Goal: Information Seeking & Learning: Learn about a topic

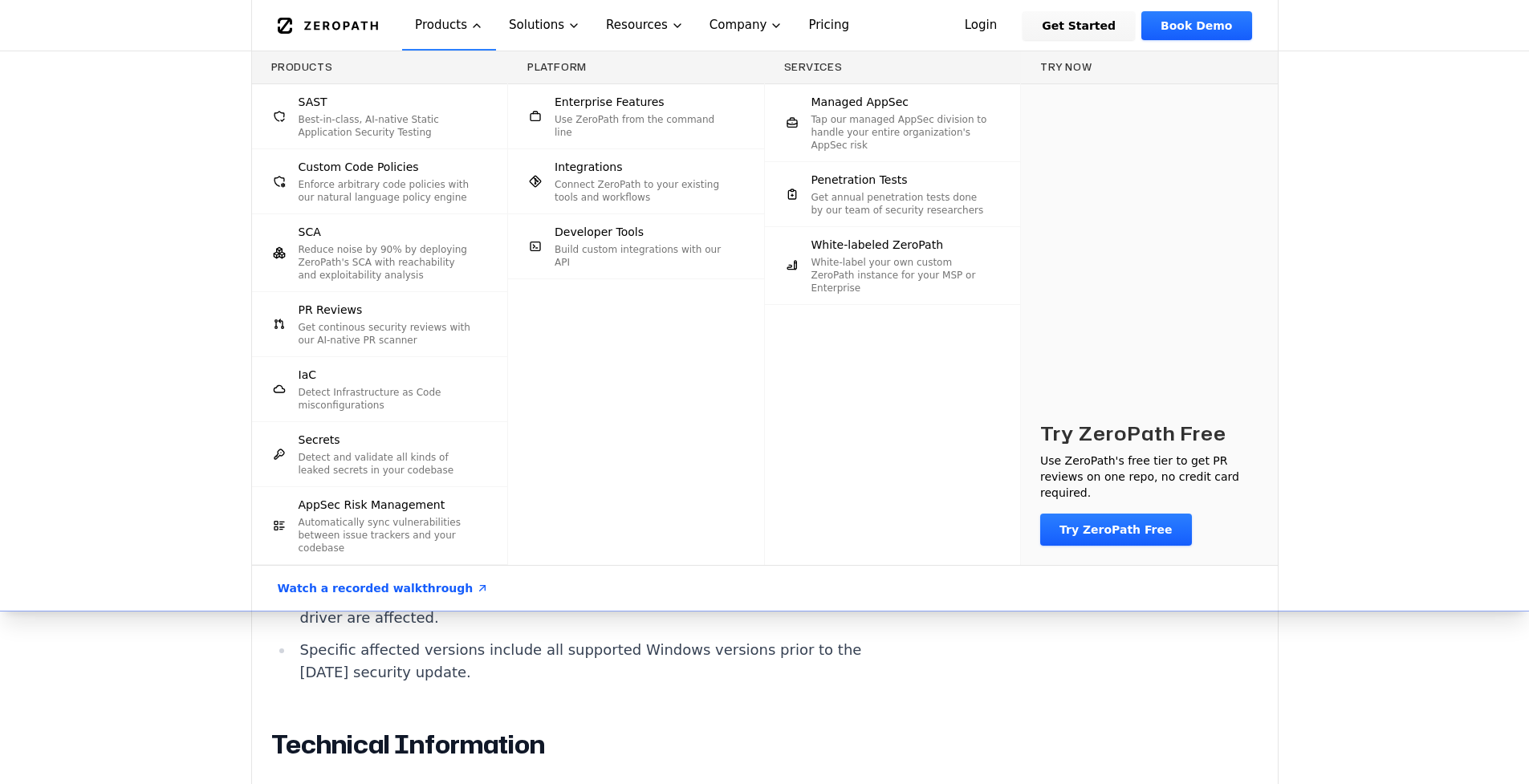
scroll to position [951, 0]
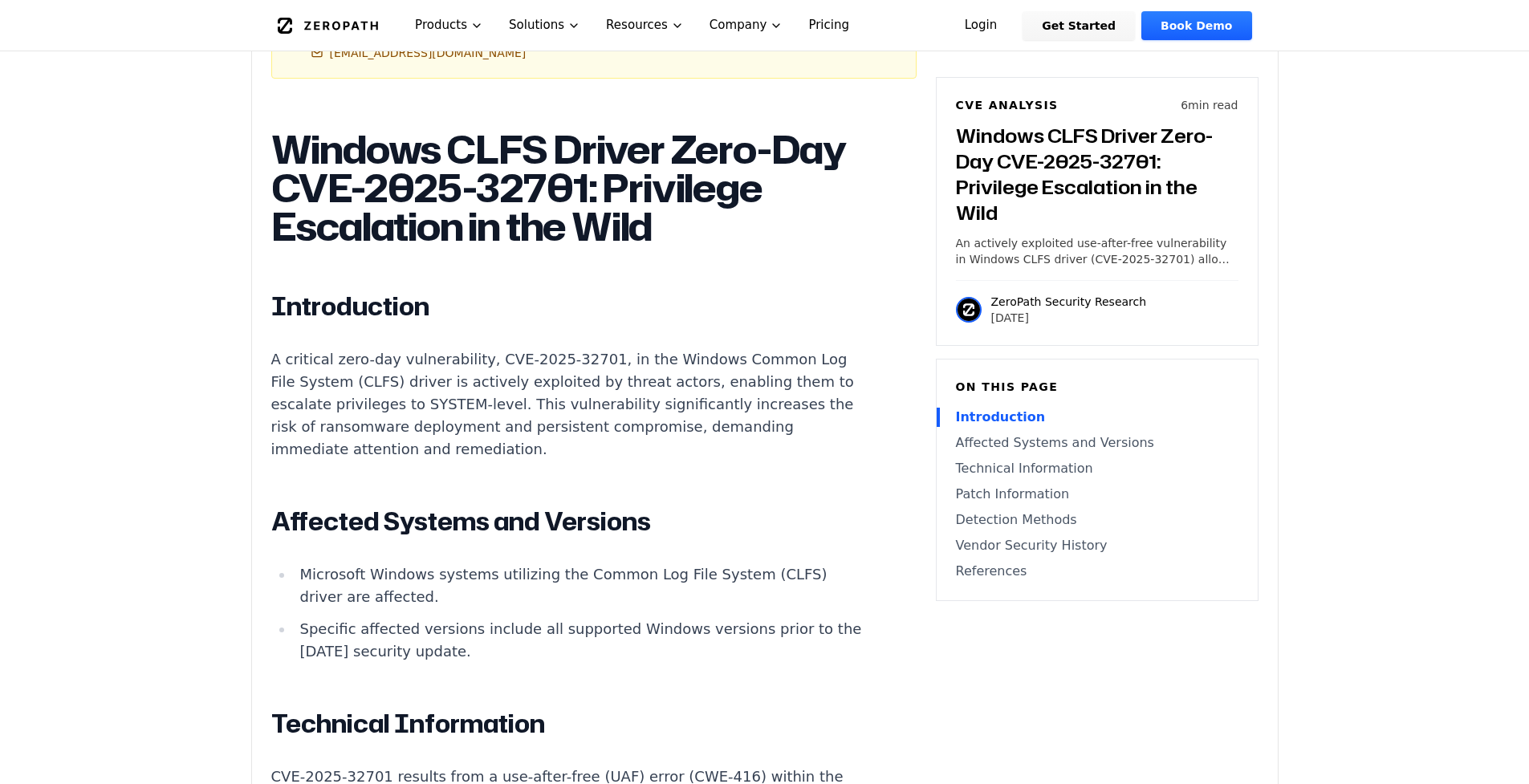
click at [947, 690] on div "Experimental AI-Generated Content This CVE analysis is an experimental publicat…" at bounding box center [764, 787] width 1025 height 2566
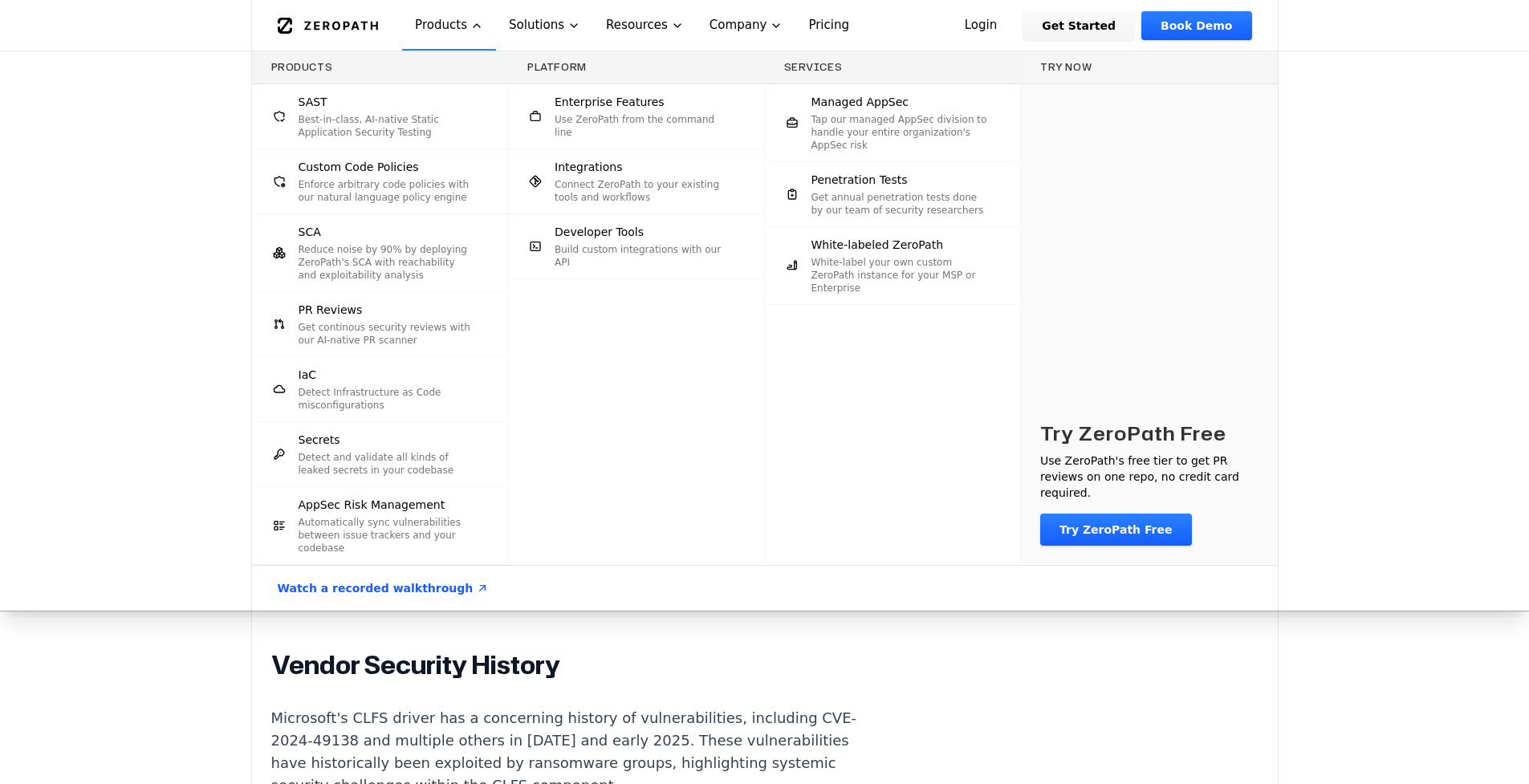
scroll to position [1841, 0]
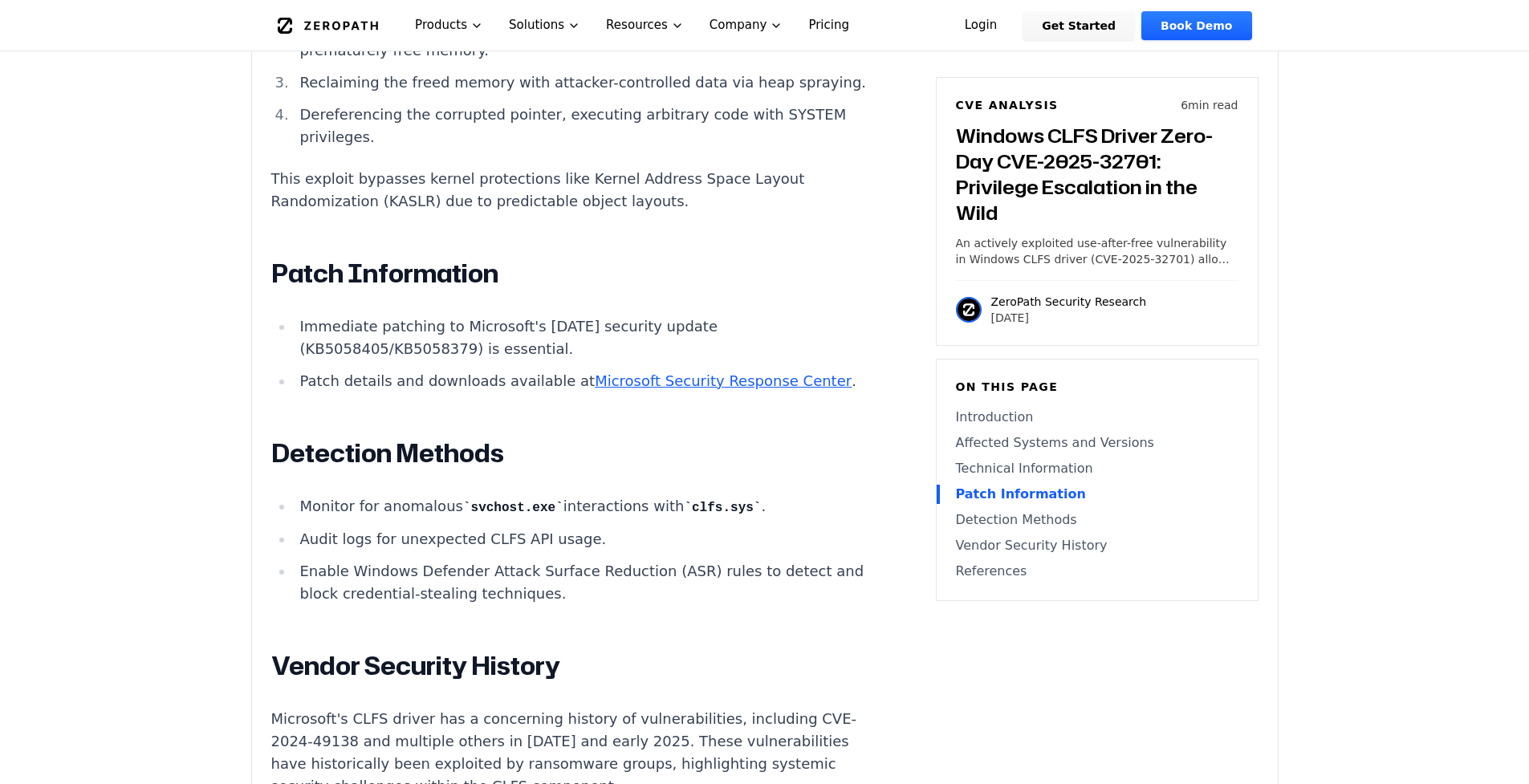
click at [832, 673] on article "Windows CLFS Driver Zero-Day CVE-2025-32701: Privilege Escalation in the Wild I…" at bounding box center [593, 177] width 645 height 1875
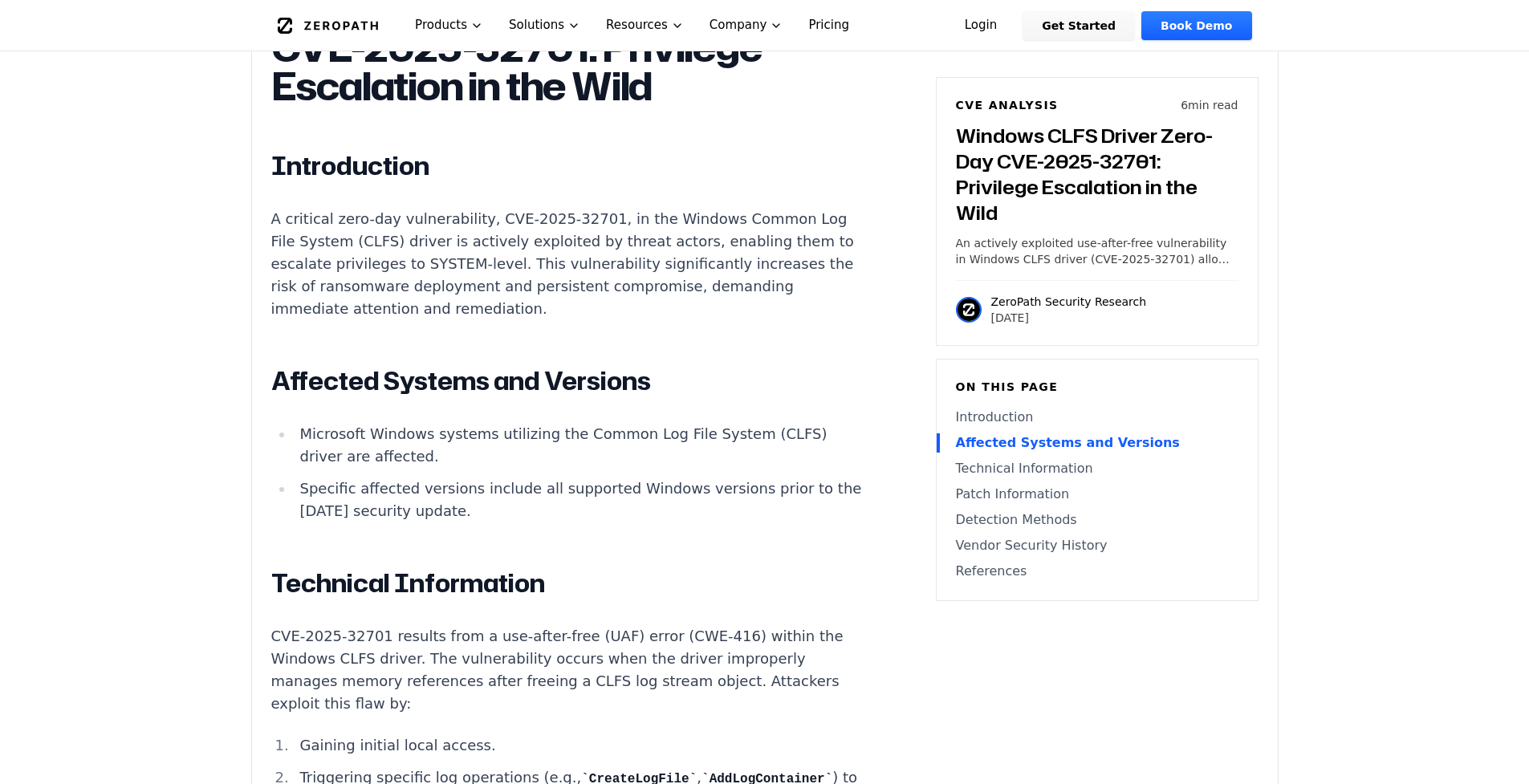
scroll to position [1071, 0]
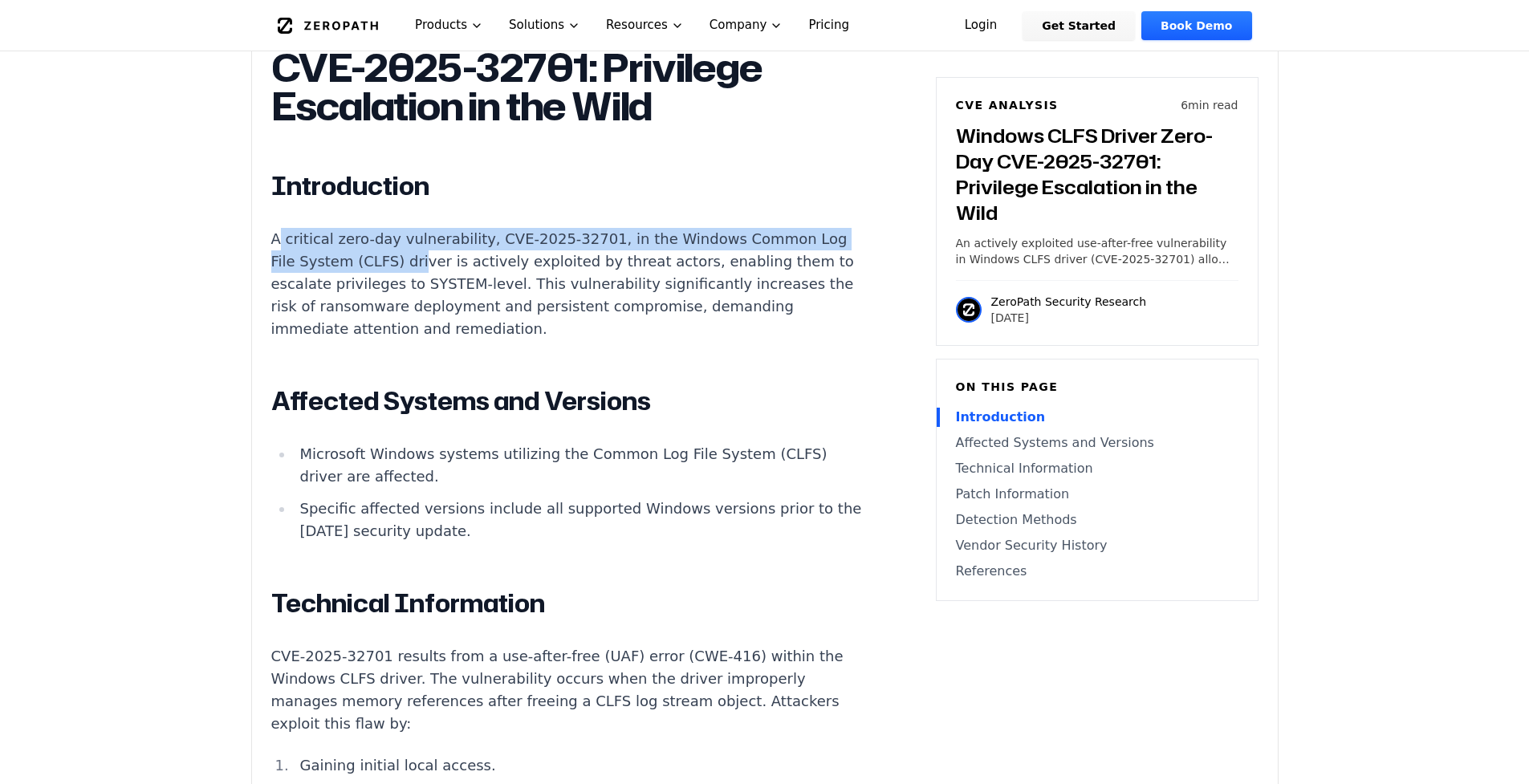
drag, startPoint x: 277, startPoint y: 278, endPoint x: 409, endPoint y: 302, distance: 134.2
click at [409, 302] on p "A critical zero-day vulnerability, CVE-2025-32701, in the Windows Common Log Fi…" at bounding box center [569, 284] width 597 height 112
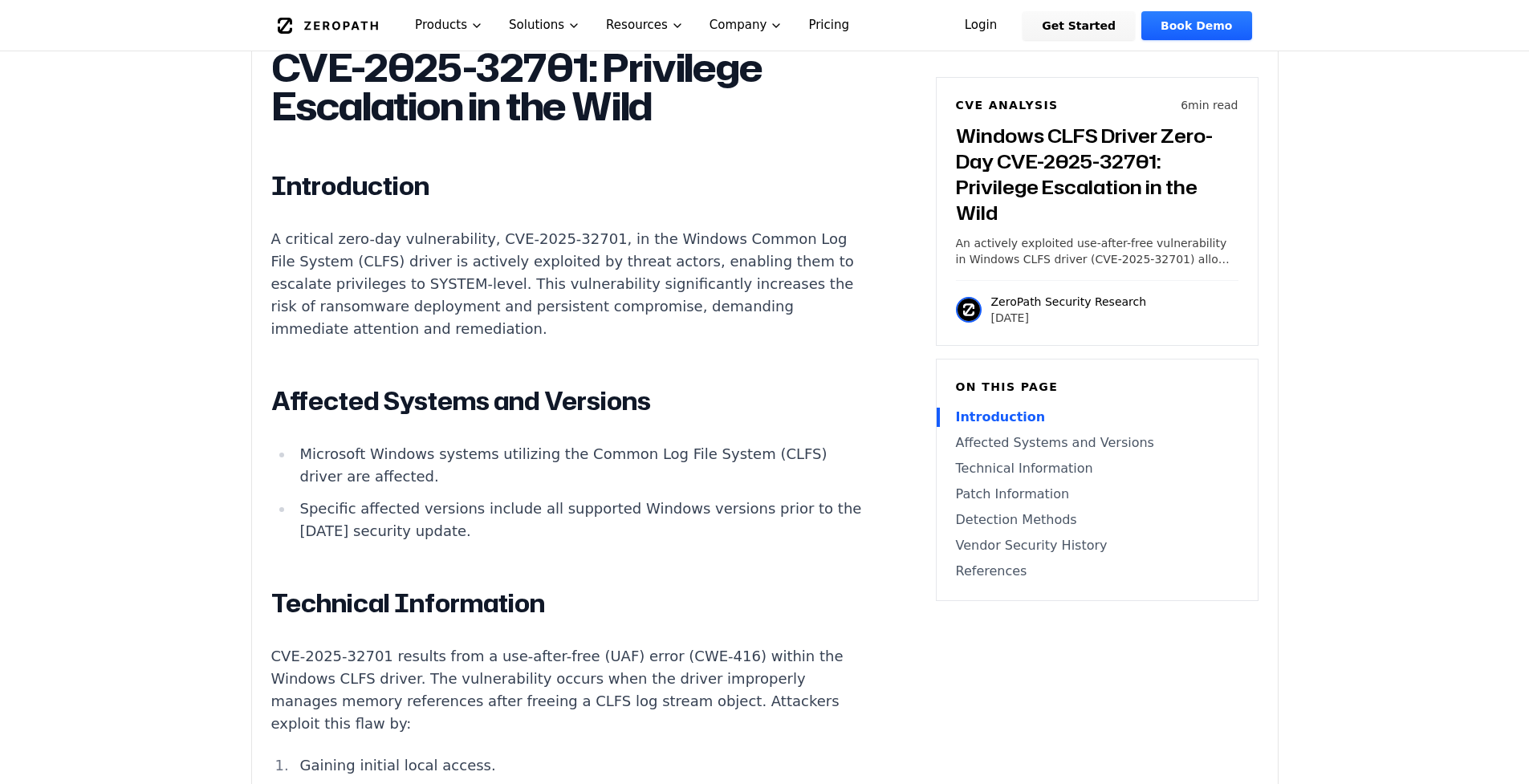
click at [436, 309] on p "A critical zero-day vulnerability, CVE-2025-32701, in the Windows Common Log Fi…" at bounding box center [569, 284] width 597 height 112
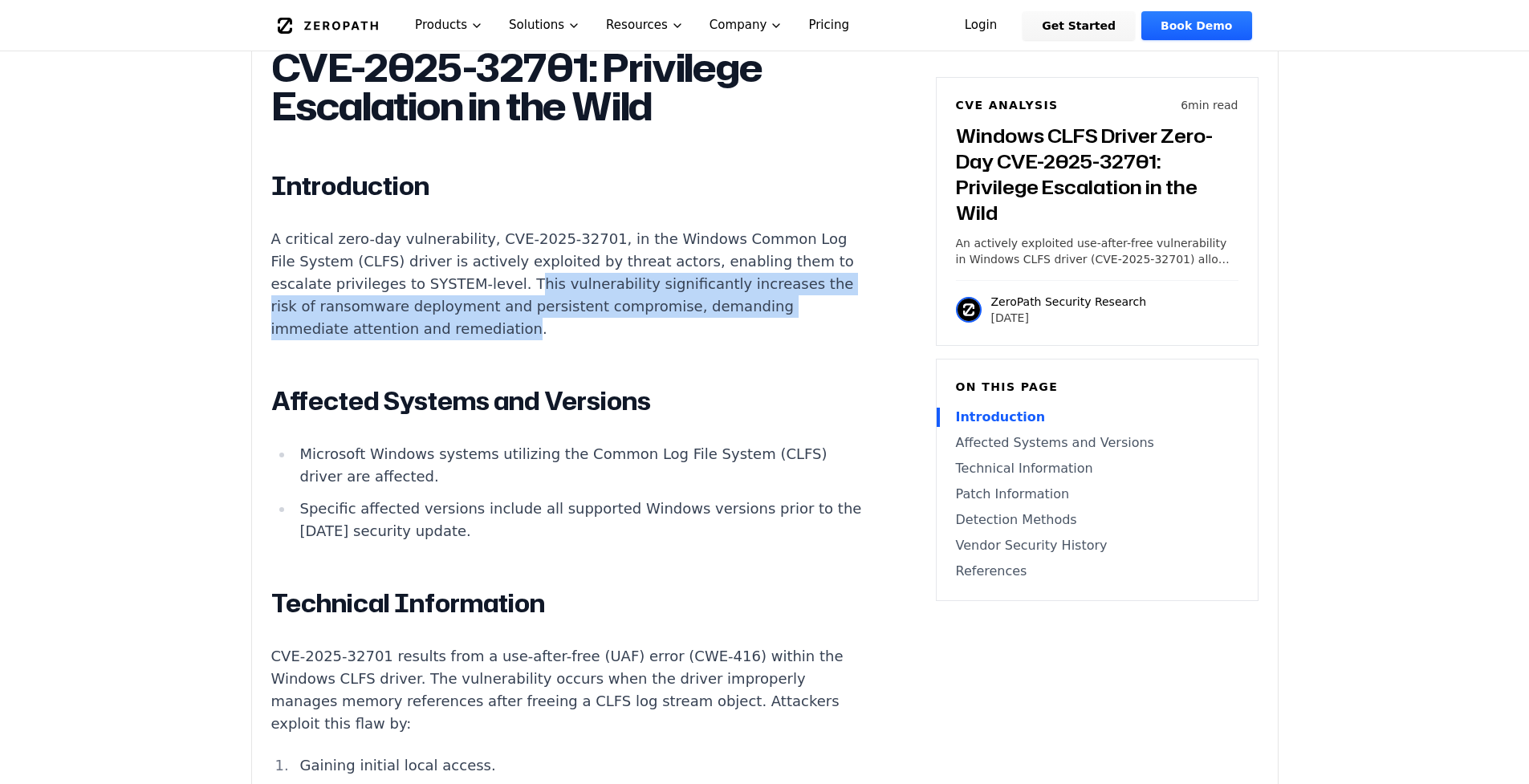
drag, startPoint x: 511, startPoint y: 323, endPoint x: 511, endPoint y: 370, distance: 47.0
click at [511, 340] on p "A critical zero-day vulnerability, CVE-2025-32701, in the Windows Common Log Fi…" at bounding box center [569, 284] width 597 height 112
drag, startPoint x: 511, startPoint y: 370, endPoint x: 504, endPoint y: 329, distance: 41.6
click at [504, 329] on p "A critical zero-day vulnerability, CVE-2025-32701, in the Windows Common Log Fi…" at bounding box center [569, 284] width 597 height 112
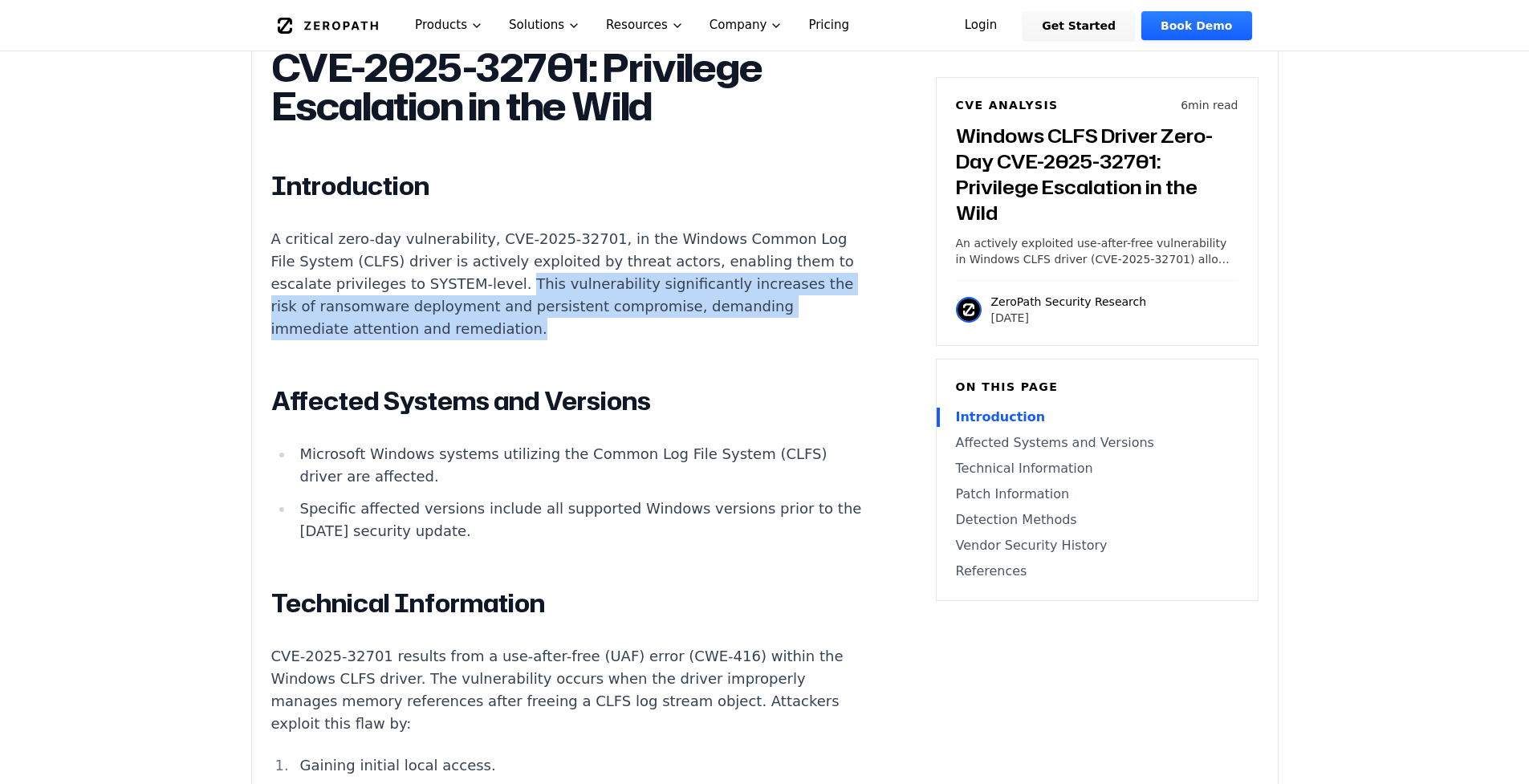
click at [504, 329] on p "A critical zero-day vulnerability, CVE-2025-32701, in the Windows Common Log Fi…" at bounding box center [569, 284] width 597 height 112
drag, startPoint x: 504, startPoint y: 329, endPoint x: 504, endPoint y: 368, distance: 39.0
click at [504, 340] on p "A critical zero-day vulnerability, CVE-2025-32701, in the Windows Common Log Fi…" at bounding box center [569, 284] width 597 height 112
drag, startPoint x: 504, startPoint y: 368, endPoint x: 505, endPoint y: 330, distance: 38.0
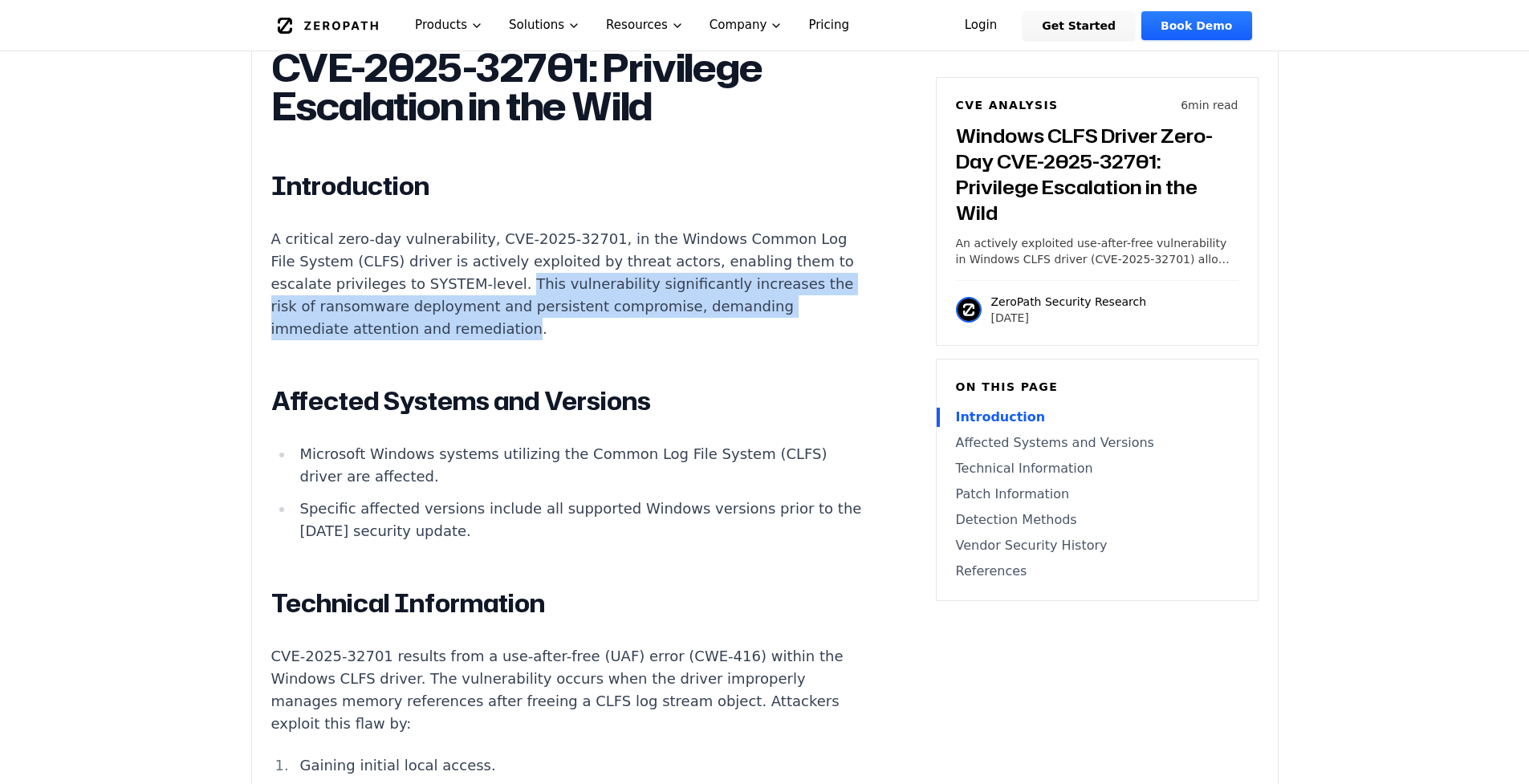
click at [505, 330] on p "A critical zero-day vulnerability, CVE-2025-32701, in the Windows Common Log Fi…" at bounding box center [569, 284] width 597 height 112
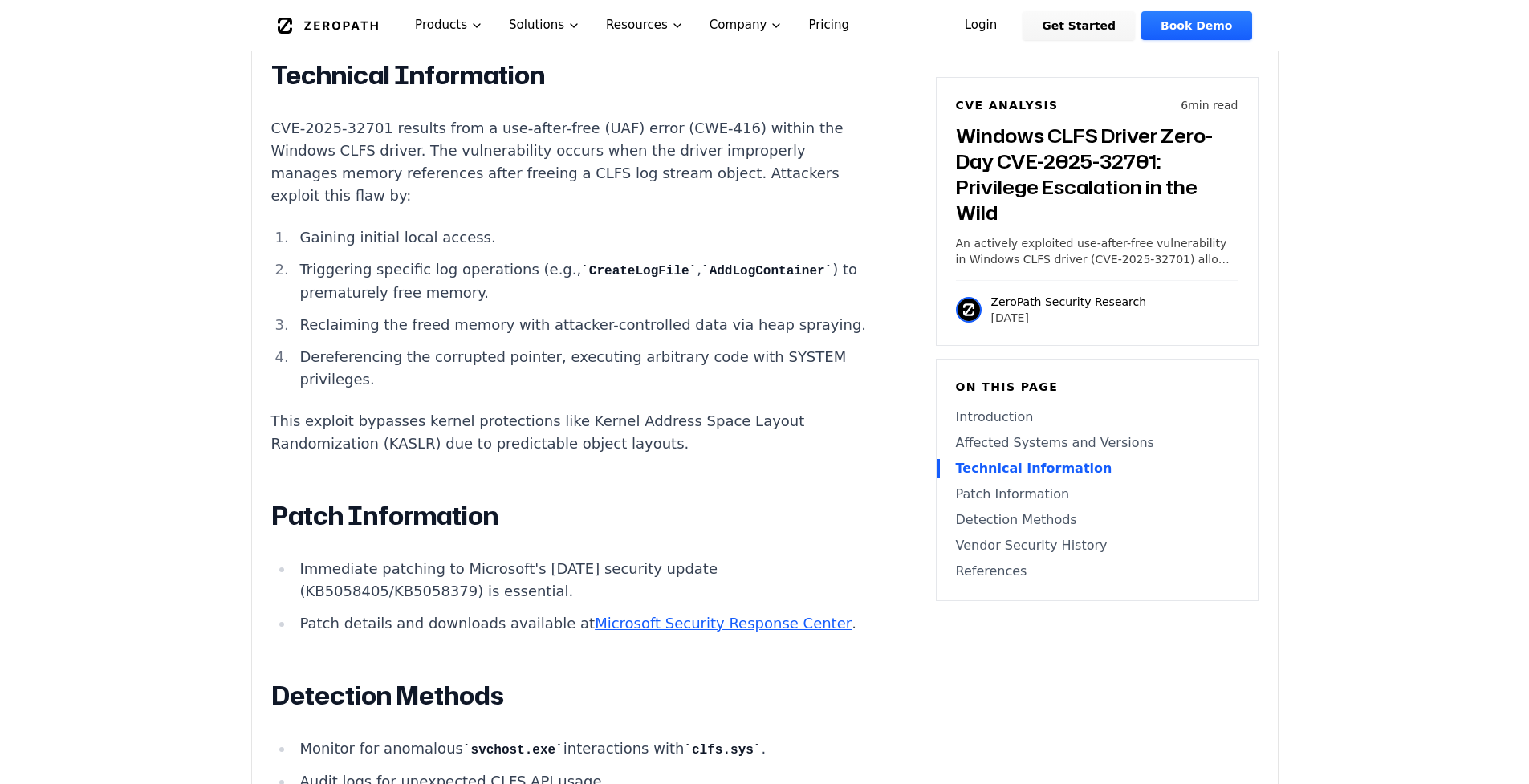
scroll to position [1613, 0]
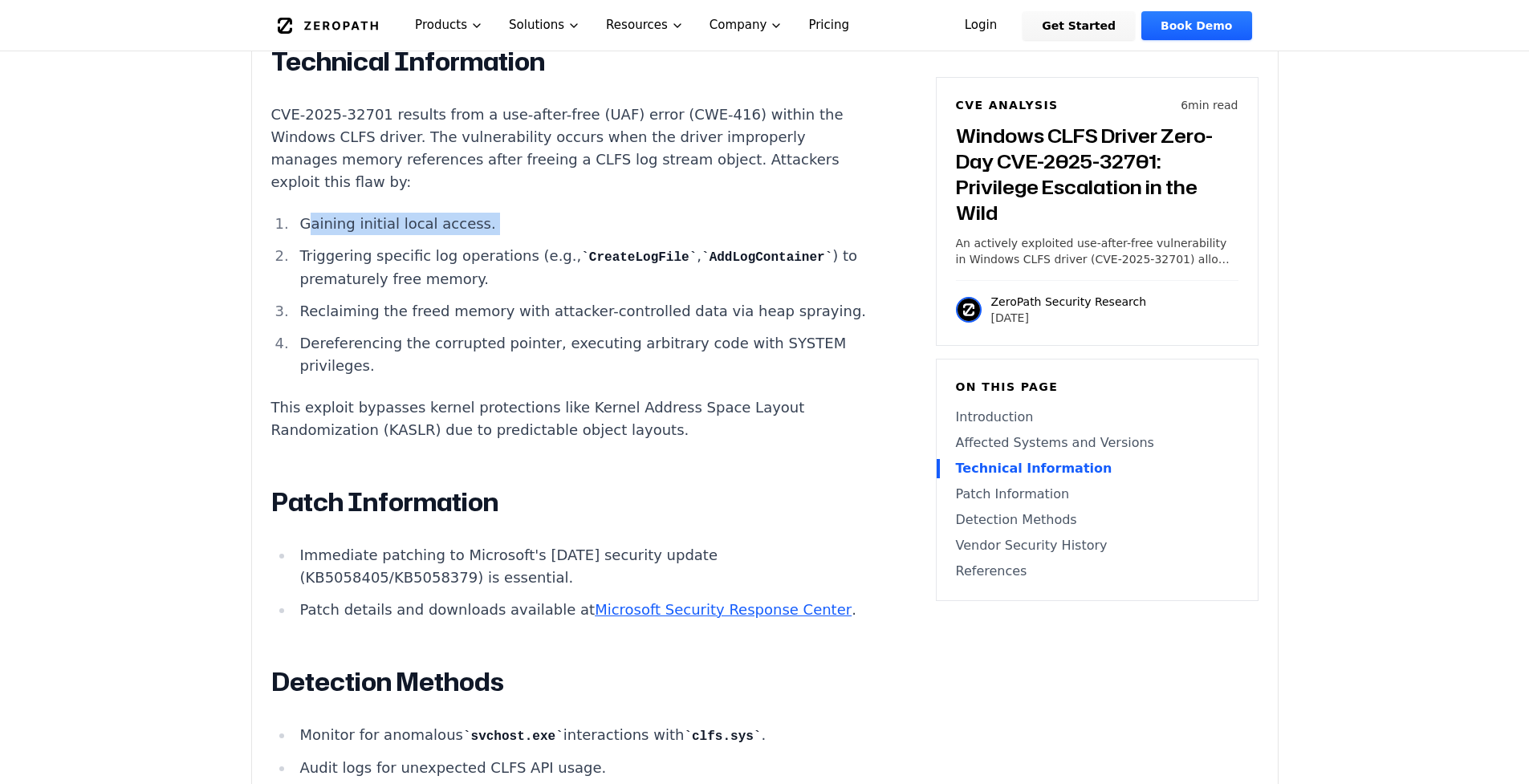
drag, startPoint x: 309, startPoint y: 259, endPoint x: 483, endPoint y: 275, distance: 174.7
click at [483, 275] on ol "Gaining initial local access. Triggering specific log operations (e.g., CreateL…" at bounding box center [569, 294] width 597 height 164
click at [584, 265] on code "CreateLogFile" at bounding box center [639, 257] width 116 height 15
click at [701, 265] on code "AddLogContainer" at bounding box center [766, 257] width 130 height 15
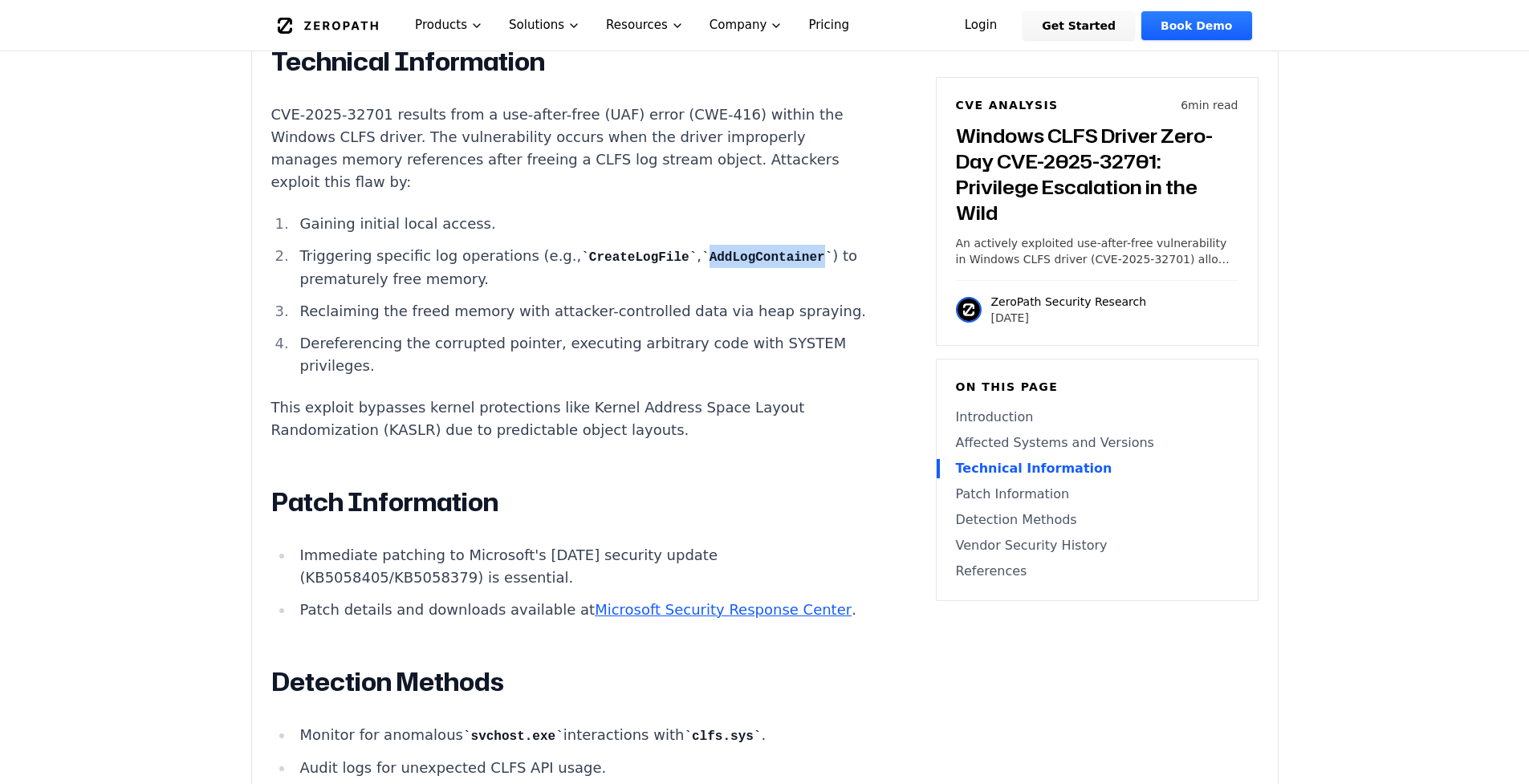
click at [701, 265] on code "AddLogContainer" at bounding box center [766, 257] width 130 height 15
click at [585, 265] on code "CreateLogFile" at bounding box center [639, 257] width 116 height 15
click at [701, 265] on code "AddLogContainer" at bounding box center [766, 257] width 130 height 15
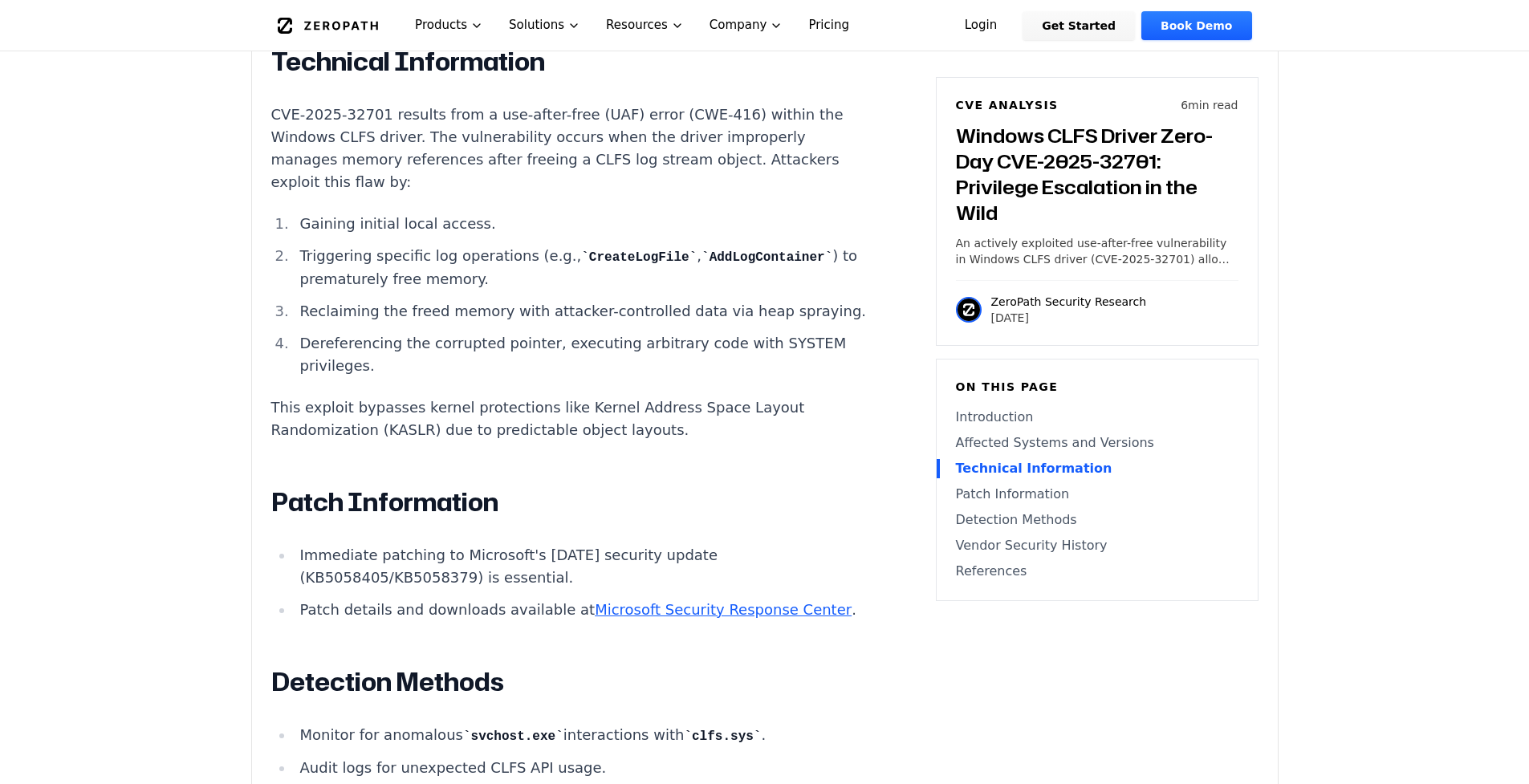
click at [391, 290] on li "Triggering specific log operations (e.g., CreateLogFile , AddLogContainer ) to …" at bounding box center [581, 267] width 574 height 46
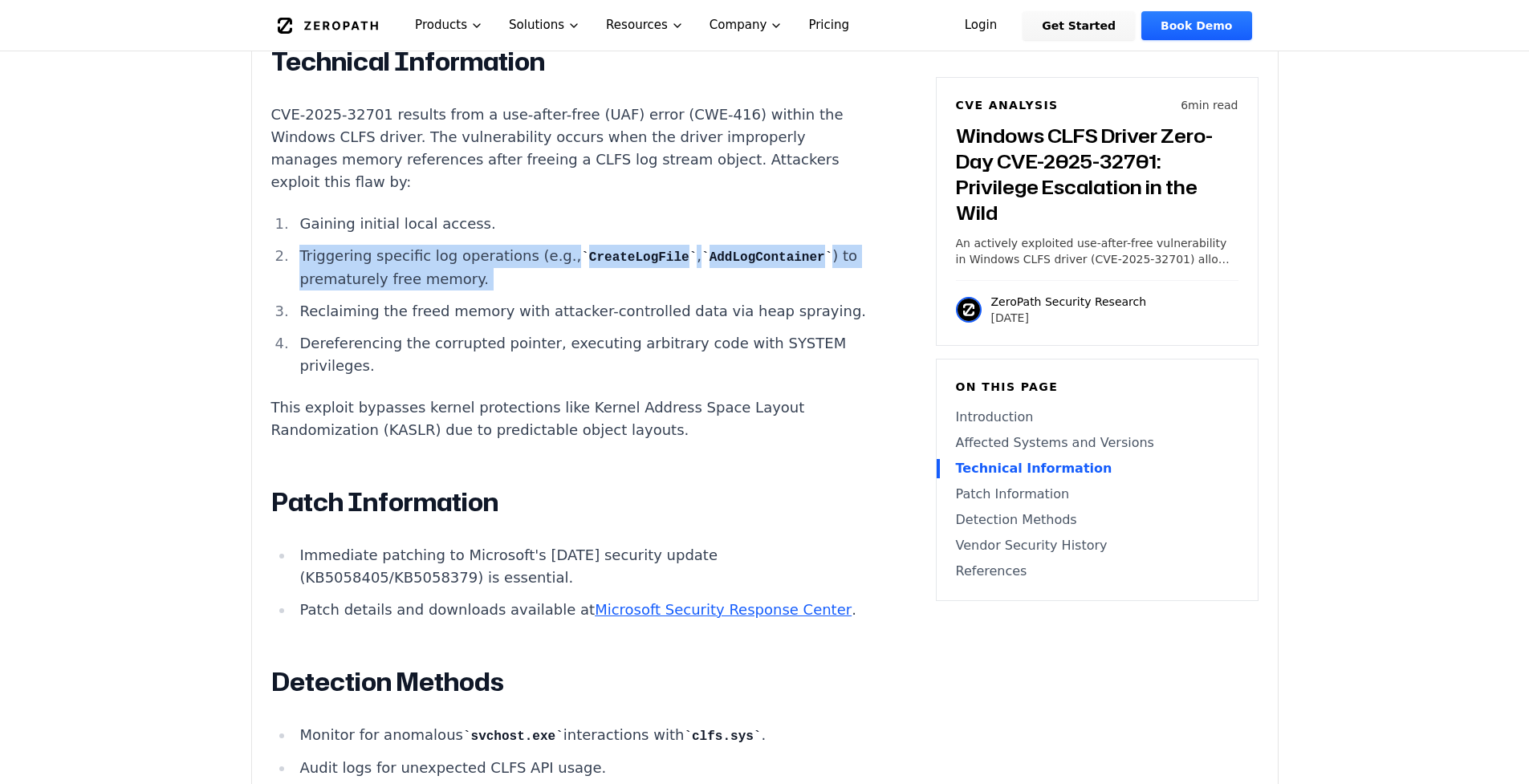
click at [391, 290] on li "Triggering specific log operations (e.g., CreateLogFile , AddLogContainer ) to …" at bounding box center [581, 267] width 574 height 46
click at [371, 290] on li "Triggering specific log operations (e.g., CreateLogFile , AddLogContainer ) to …" at bounding box center [581, 267] width 574 height 46
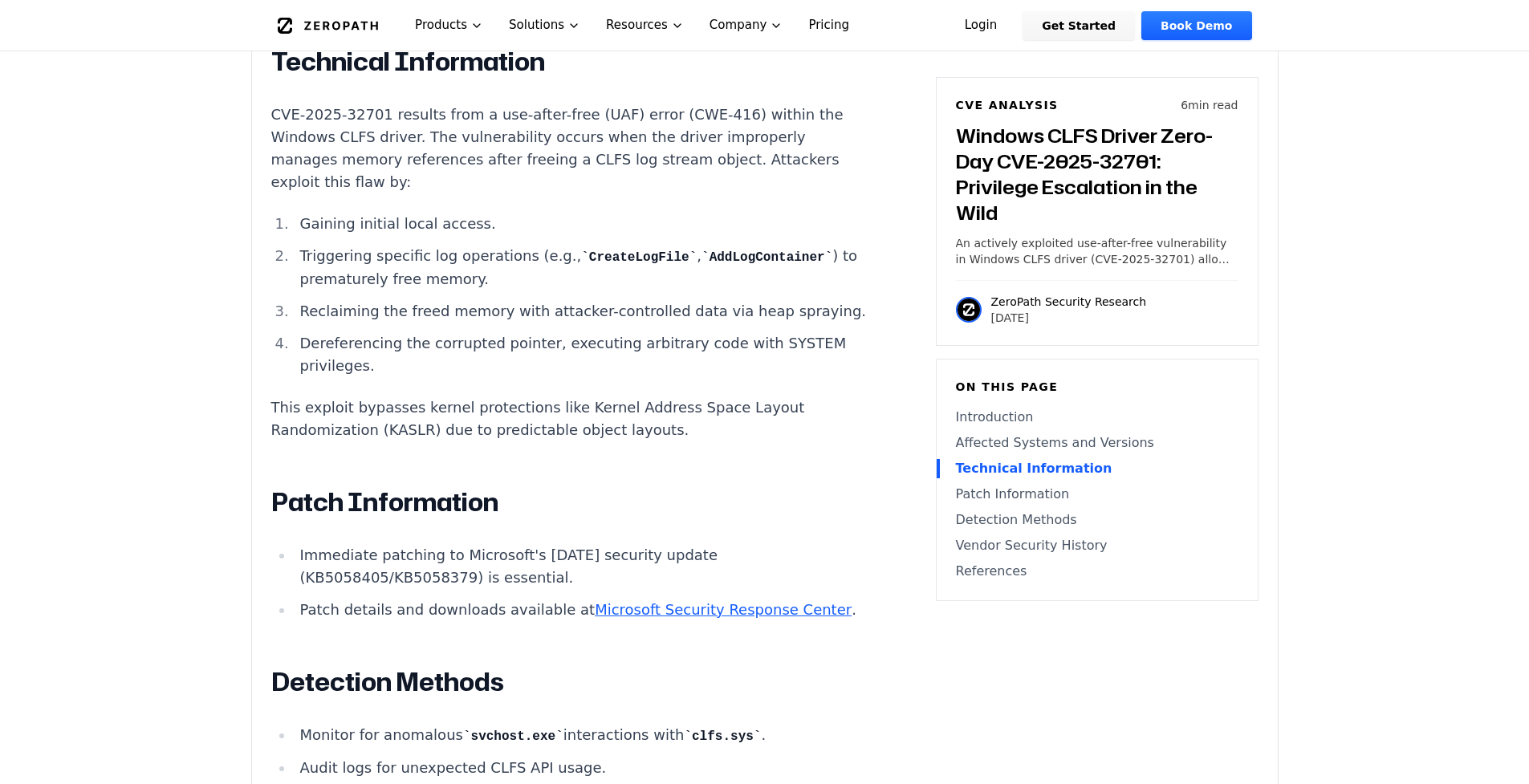
click at [312, 290] on li "Triggering specific log operations (e.g., CreateLogFile , AddLogContainer ) to …" at bounding box center [581, 267] width 574 height 46
drag, startPoint x: 312, startPoint y: 293, endPoint x: 478, endPoint y: 299, distance: 166.1
click at [478, 290] on li "Triggering specific log operations (e.g., CreateLogFile , AddLogContainer ) to …" at bounding box center [581, 267] width 574 height 46
drag, startPoint x: 443, startPoint y: 319, endPoint x: 611, endPoint y: 330, distance: 168.4
click at [611, 330] on ol "Gaining initial local access. Triggering specific log operations (e.g., CreateL…" at bounding box center [569, 294] width 597 height 164
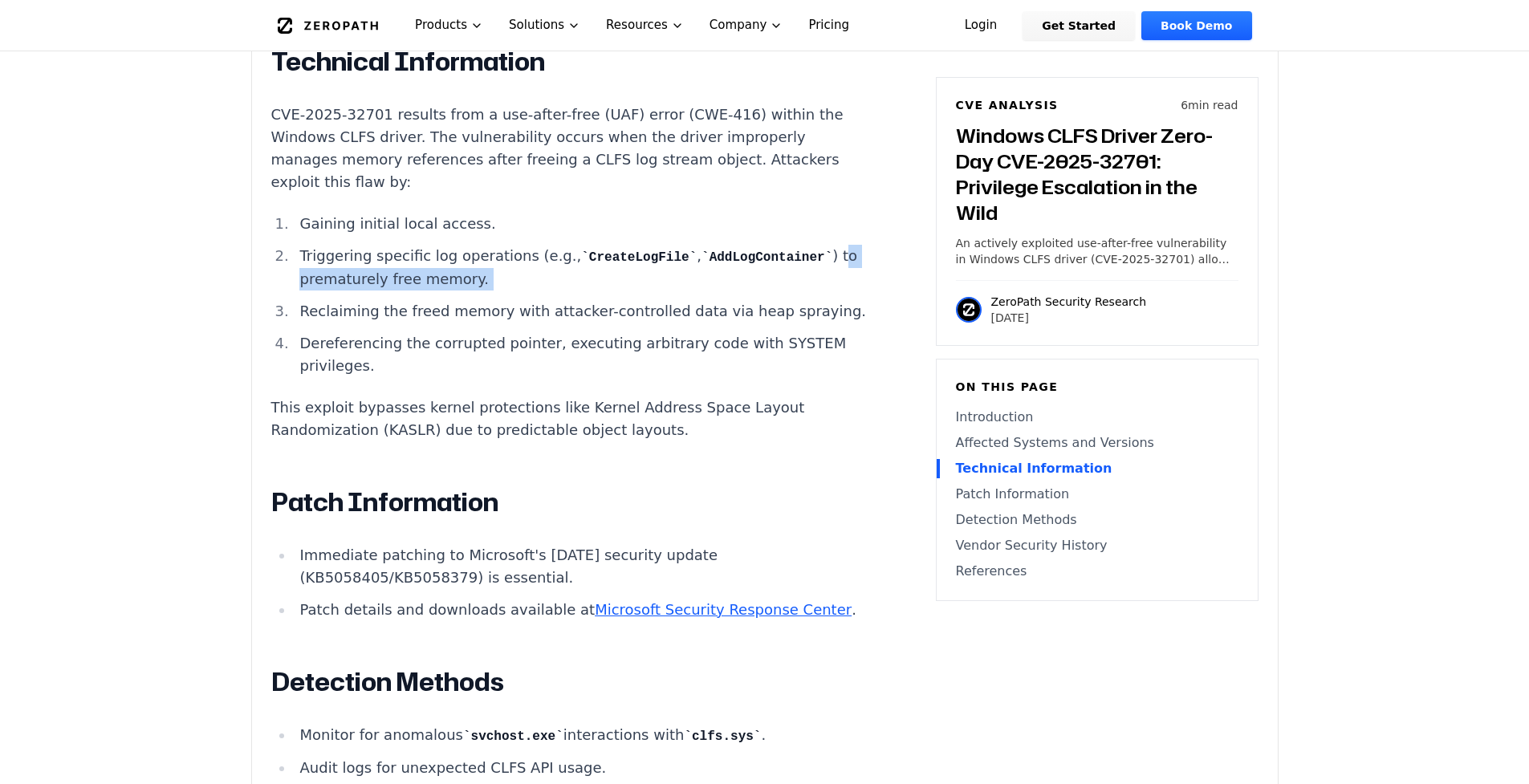
click at [611, 330] on ol "Gaining initial local access. Triggering specific log operations (e.g., CreateL…" at bounding box center [569, 294] width 597 height 164
click at [611, 290] on li "Triggering specific log operations (e.g., CreateLogFile , AddLogContainer ) to …" at bounding box center [581, 267] width 574 height 46
drag, startPoint x: 611, startPoint y: 323, endPoint x: 446, endPoint y: 312, distance: 165.4
click at [446, 290] on li "Triggering specific log operations (e.g., CreateLogFile , AddLogContainer ) to …" at bounding box center [581, 267] width 574 height 46
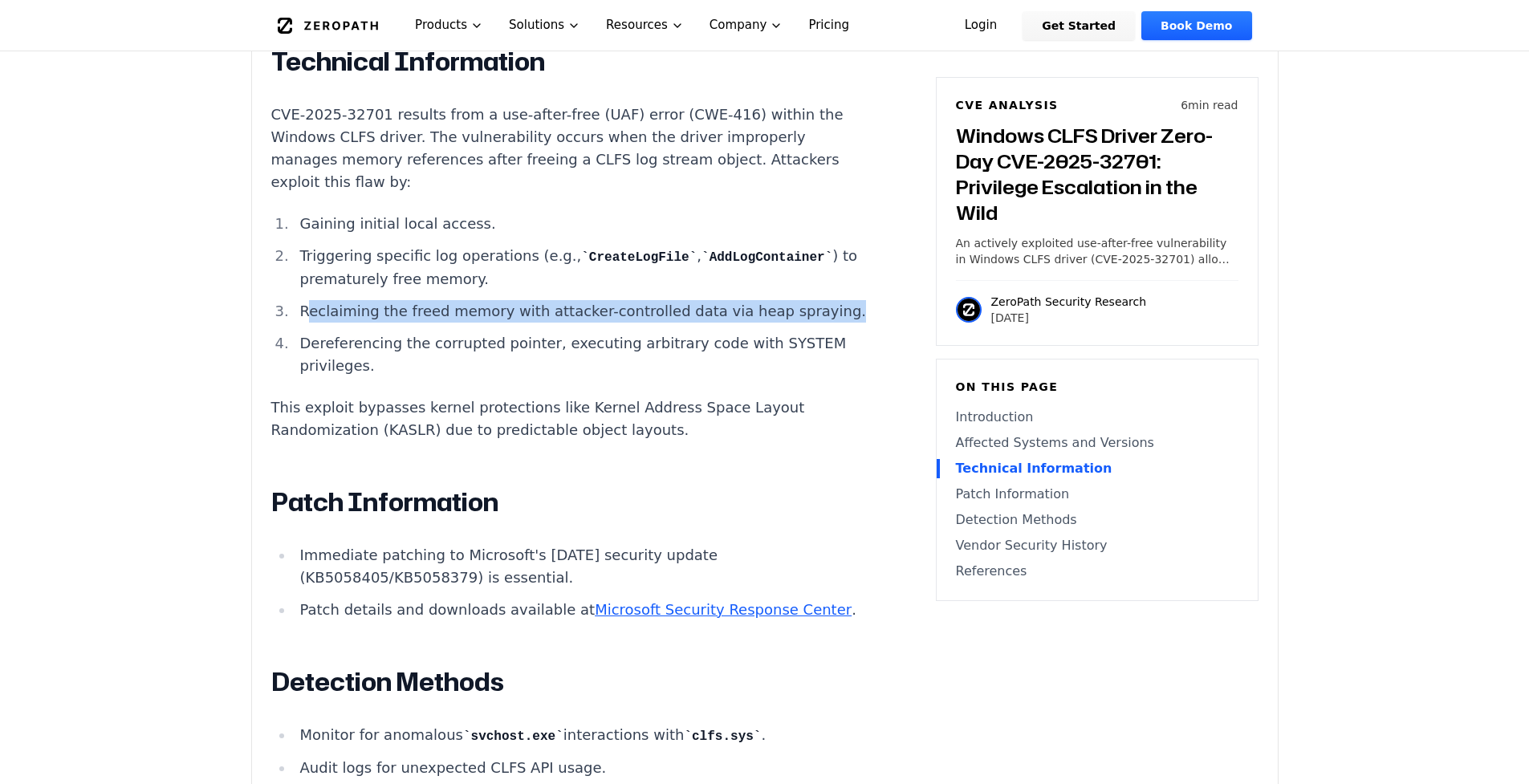
drag, startPoint x: 311, startPoint y: 352, endPoint x: 430, endPoint y: 376, distance: 121.4
click at [430, 323] on li "Reclaiming the freed memory with attacker-controlled data via heap spraying." at bounding box center [581, 312] width 574 height 22
drag, startPoint x: 369, startPoint y: 372, endPoint x: 289, endPoint y: 356, distance: 81.6
click at [294, 323] on li "Reclaiming the freed memory with attacker-controlled data via heap spraying." at bounding box center [581, 312] width 574 height 22
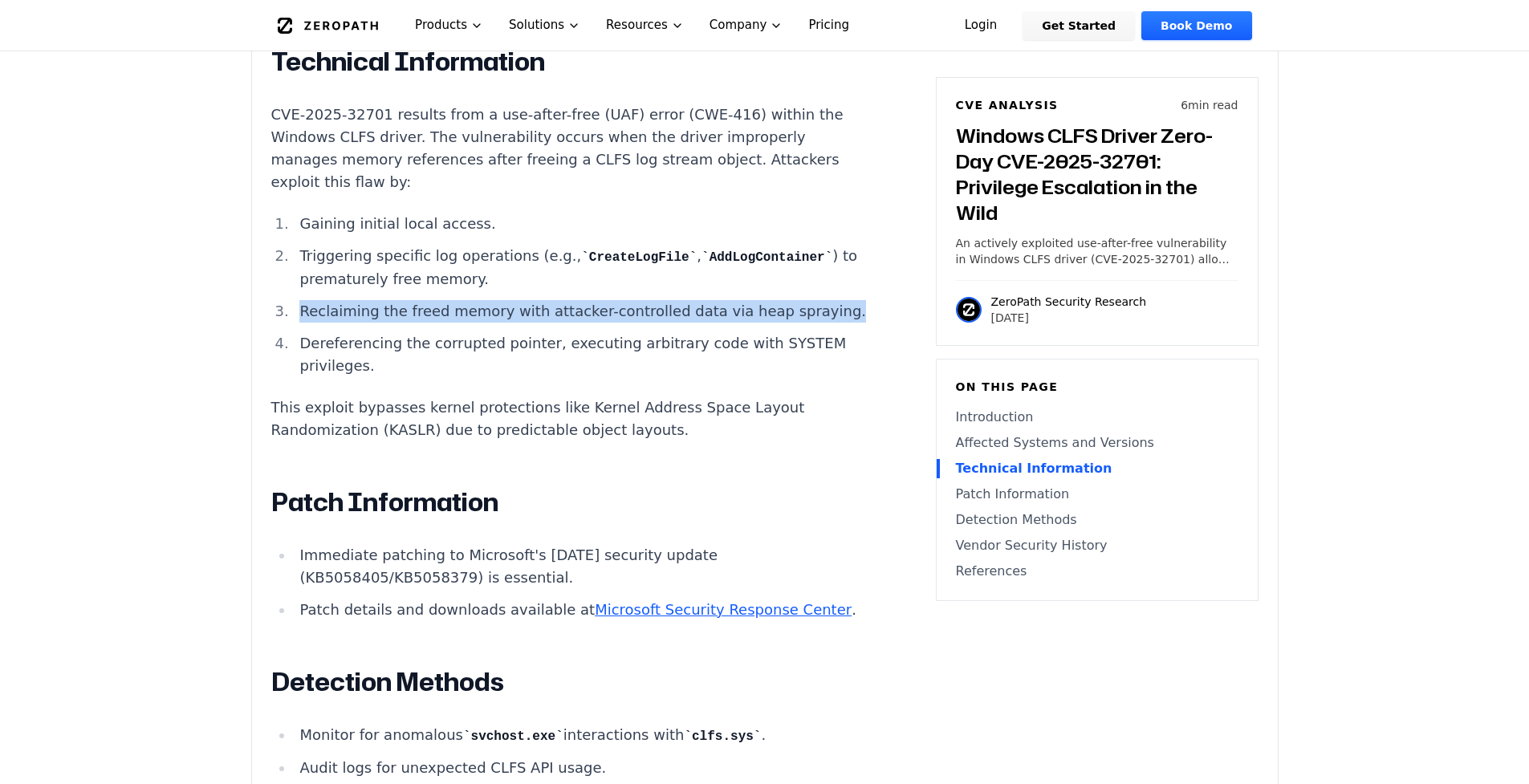
click at [313, 323] on li "Reclaiming the freed memory with attacker-controlled data via heap spraying." at bounding box center [581, 312] width 574 height 22
drag, startPoint x: 313, startPoint y: 352, endPoint x: 336, endPoint y: 365, distance: 26.4
click at [336, 323] on li "Reclaiming the freed memory with attacker-controlled data via heap spraying." at bounding box center [581, 312] width 574 height 22
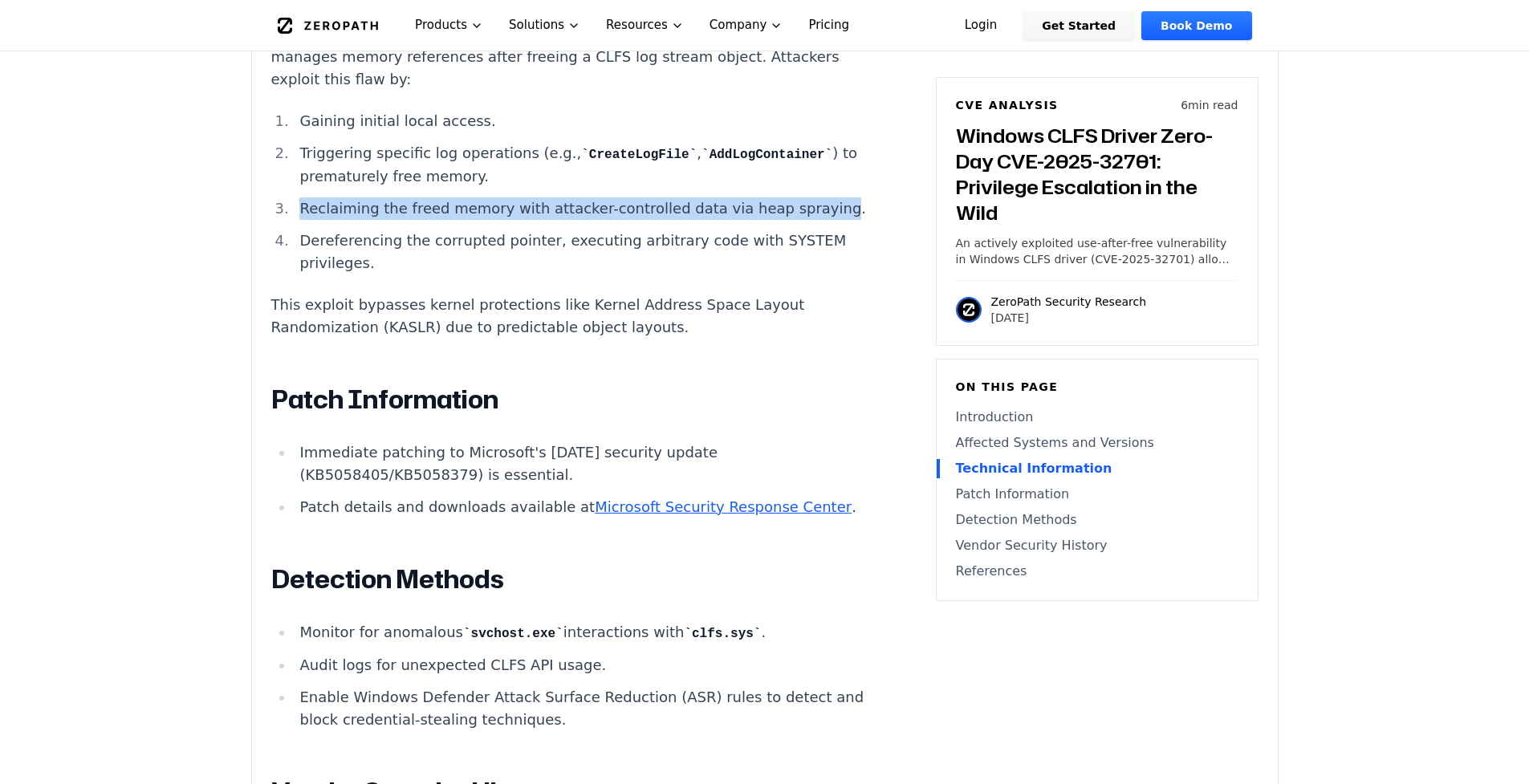
scroll to position [1733, 0]
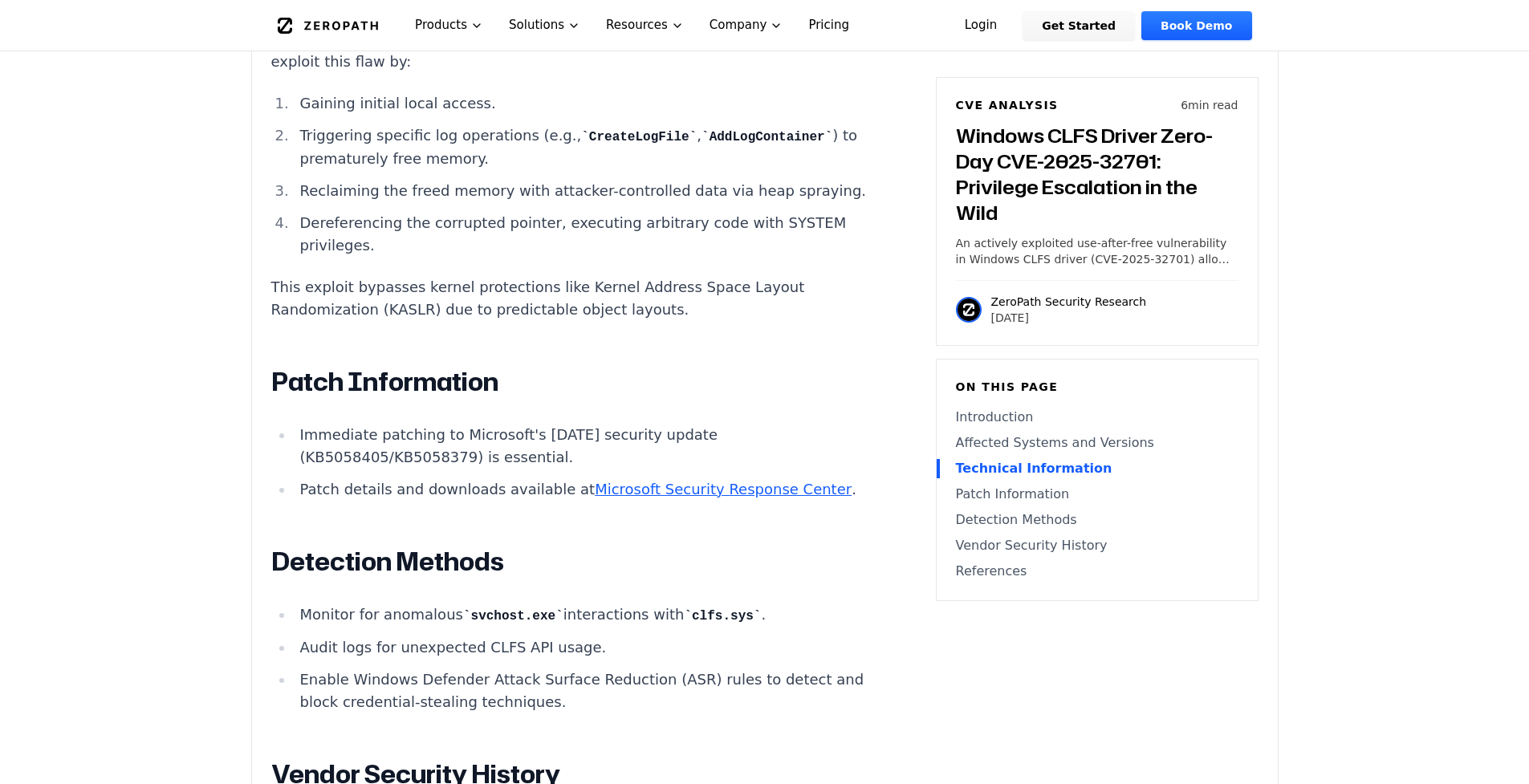
click at [316, 256] on li "Dereferencing the corrupted pointer, executing arbitrary code with SYSTEM privi…" at bounding box center [581, 234] width 574 height 45
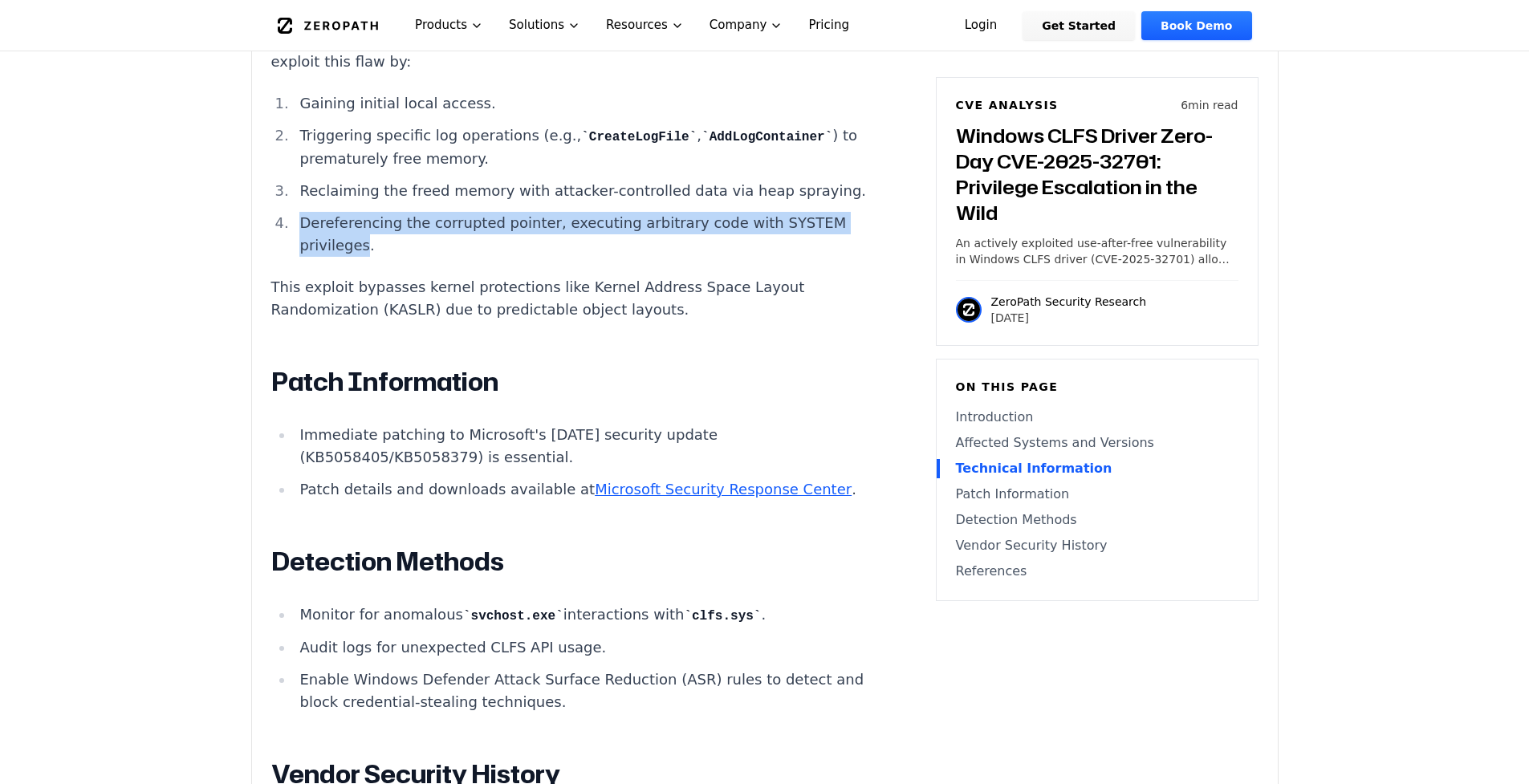
drag, startPoint x: 316, startPoint y: 290, endPoint x: 322, endPoint y: 311, distance: 21.8
click at [322, 256] on li "Dereferencing the corrupted pointer, executing arbitrary code with SYSTEM privi…" at bounding box center [581, 234] width 574 height 45
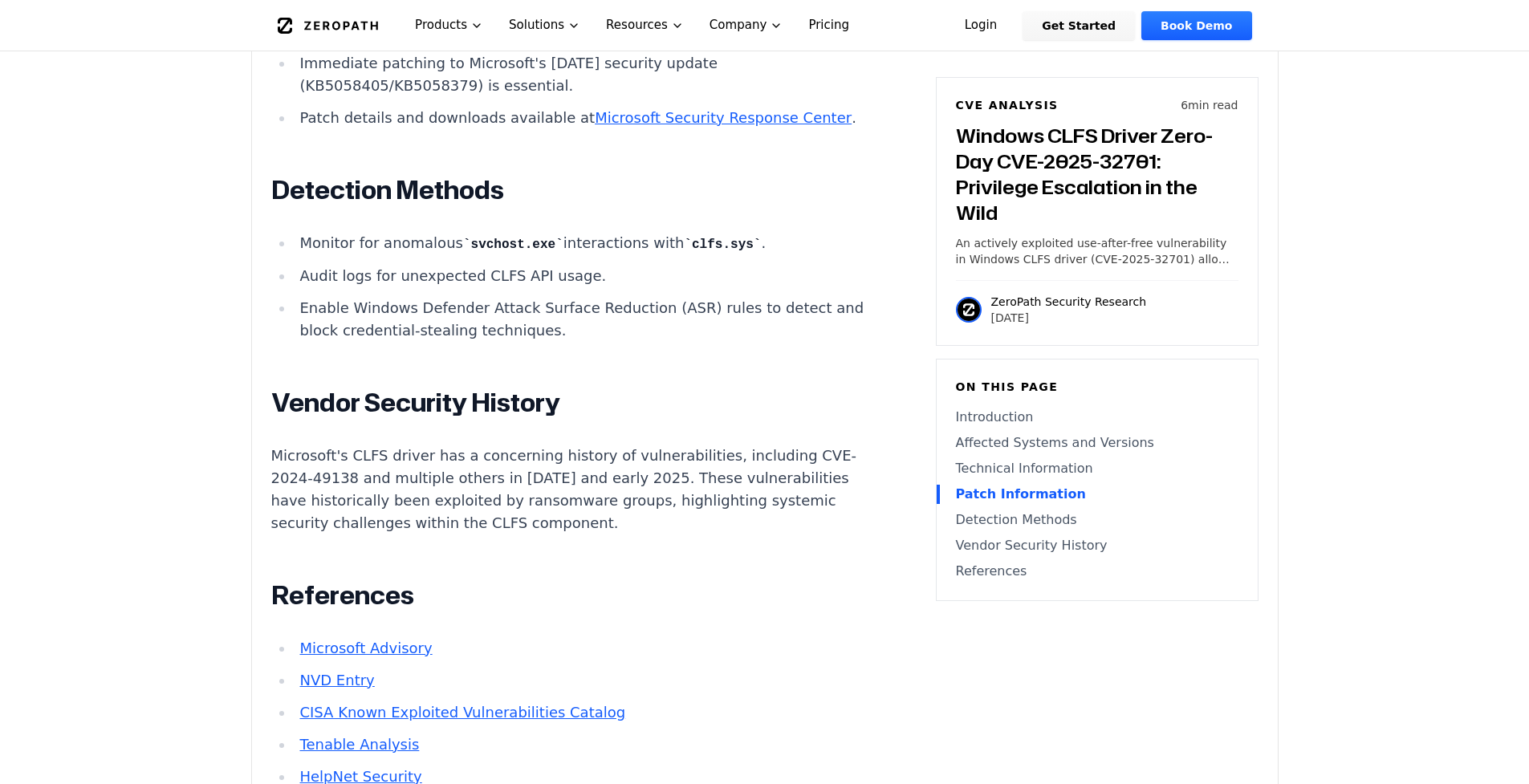
scroll to position [2118, 0]
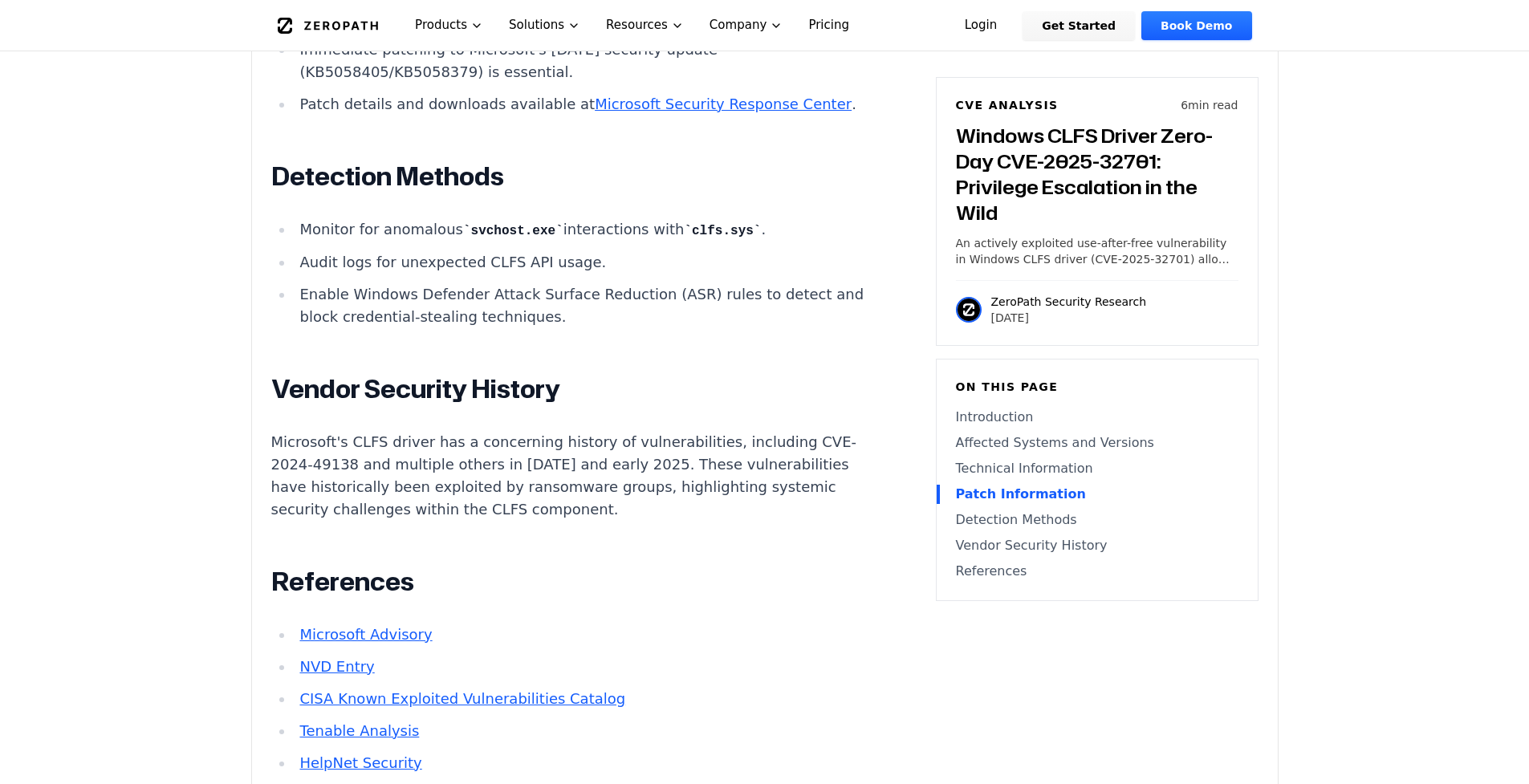
click at [325, 242] on li "Monitor for anomalous svchost.exe interactions with clfs.sys ." at bounding box center [581, 230] width 574 height 23
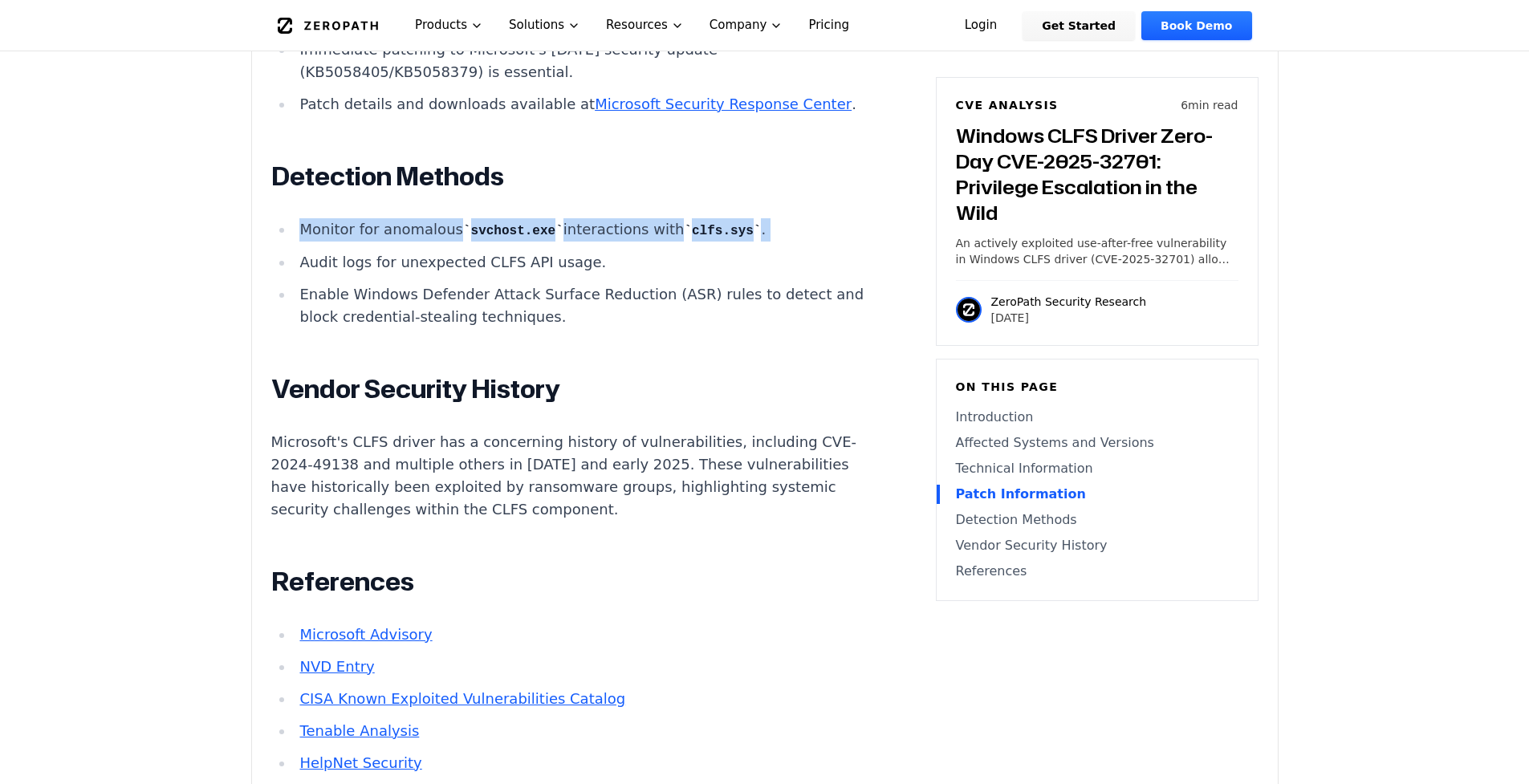
click at [325, 242] on li "Monitor for anomalous svchost.exe interactions with clfs.sys ." at bounding box center [581, 230] width 574 height 23
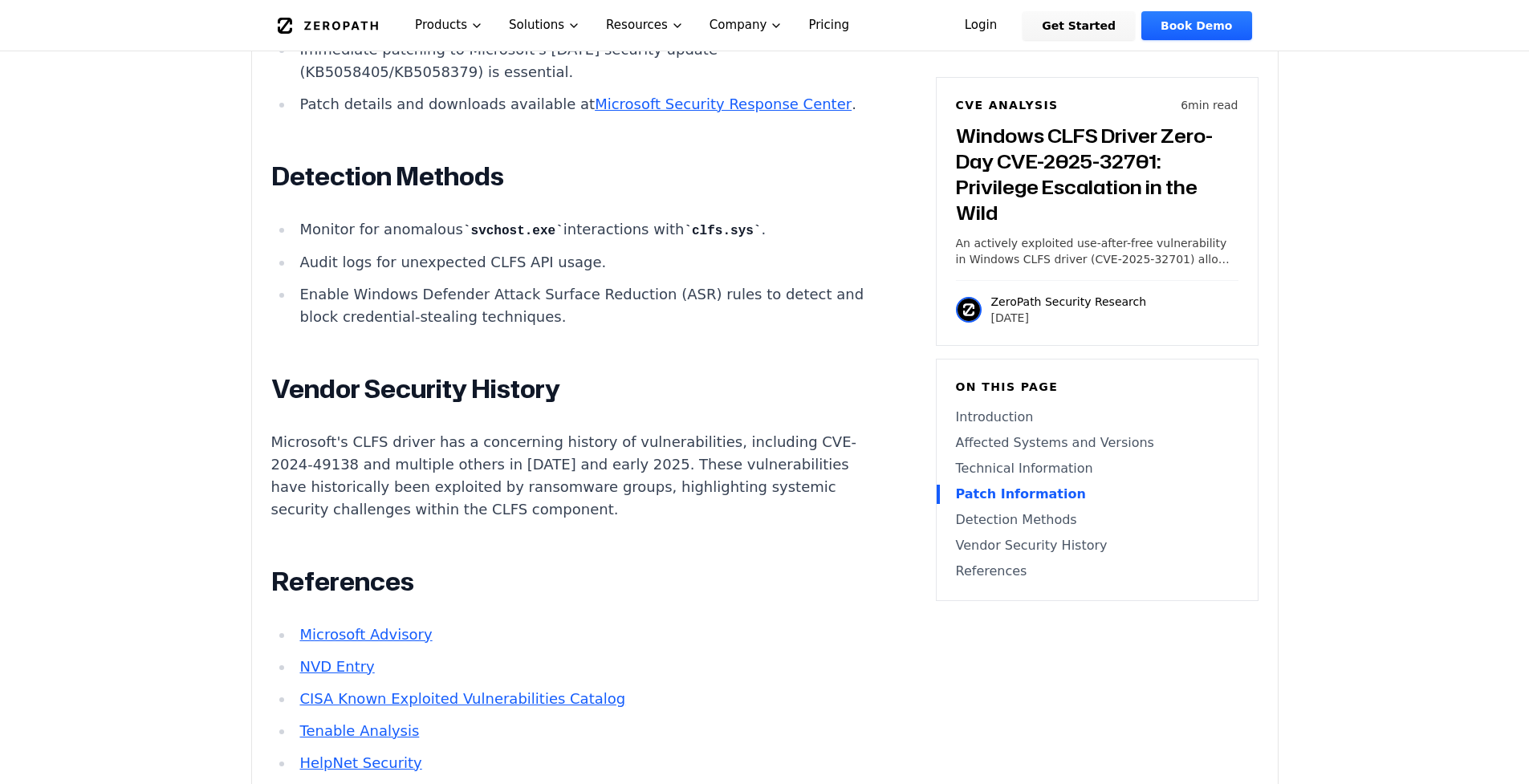
click at [325, 274] on li "Audit logs for unexpected CLFS API usage." at bounding box center [581, 262] width 574 height 22
drag, startPoint x: 325, startPoint y: 336, endPoint x: 498, endPoint y: 359, distance: 174.5
click at [498, 328] on ul "Monitor for anomalous svchost.exe interactions with clfs.sys . Audit logs for u…" at bounding box center [569, 273] width 597 height 110
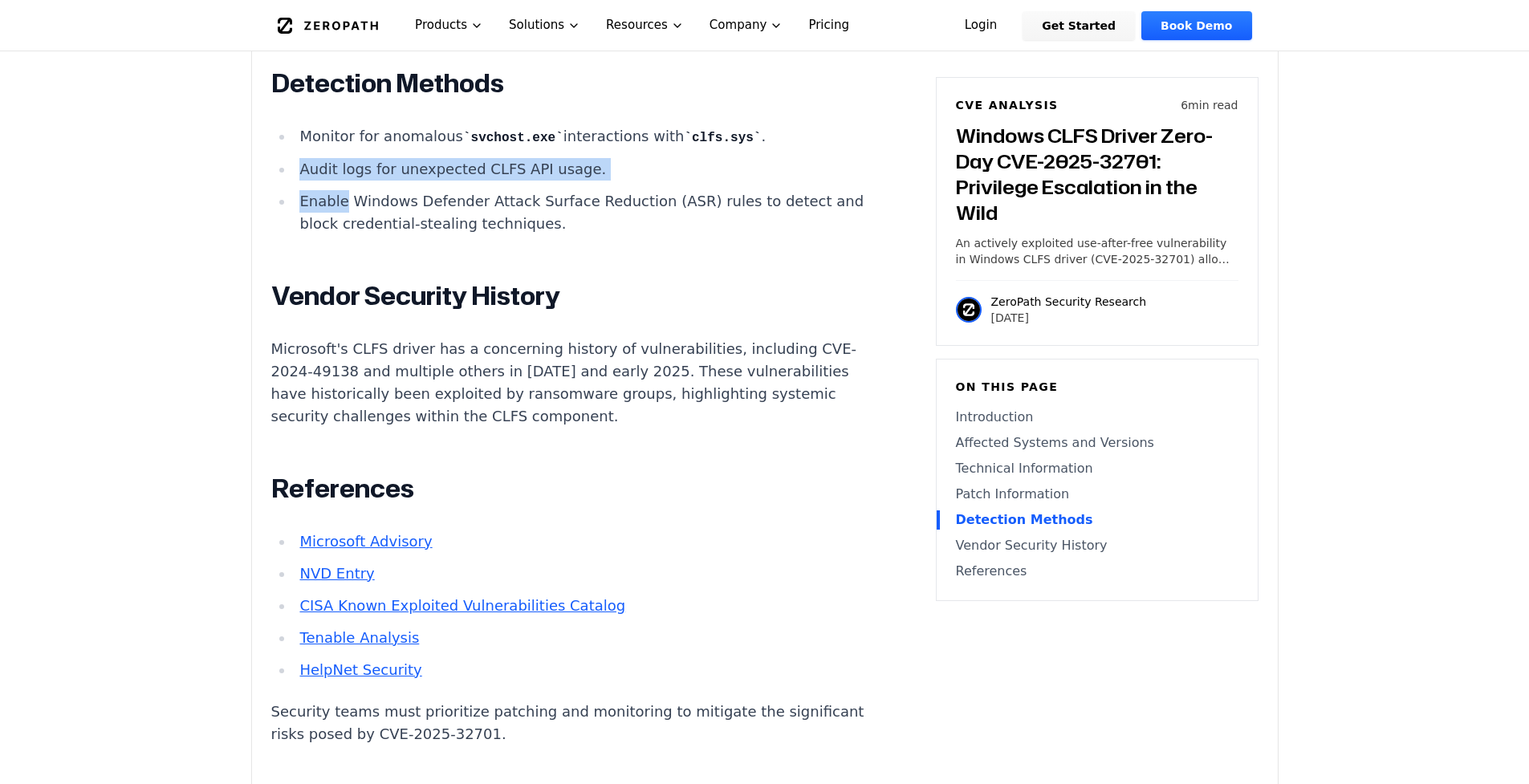
scroll to position [2215, 0]
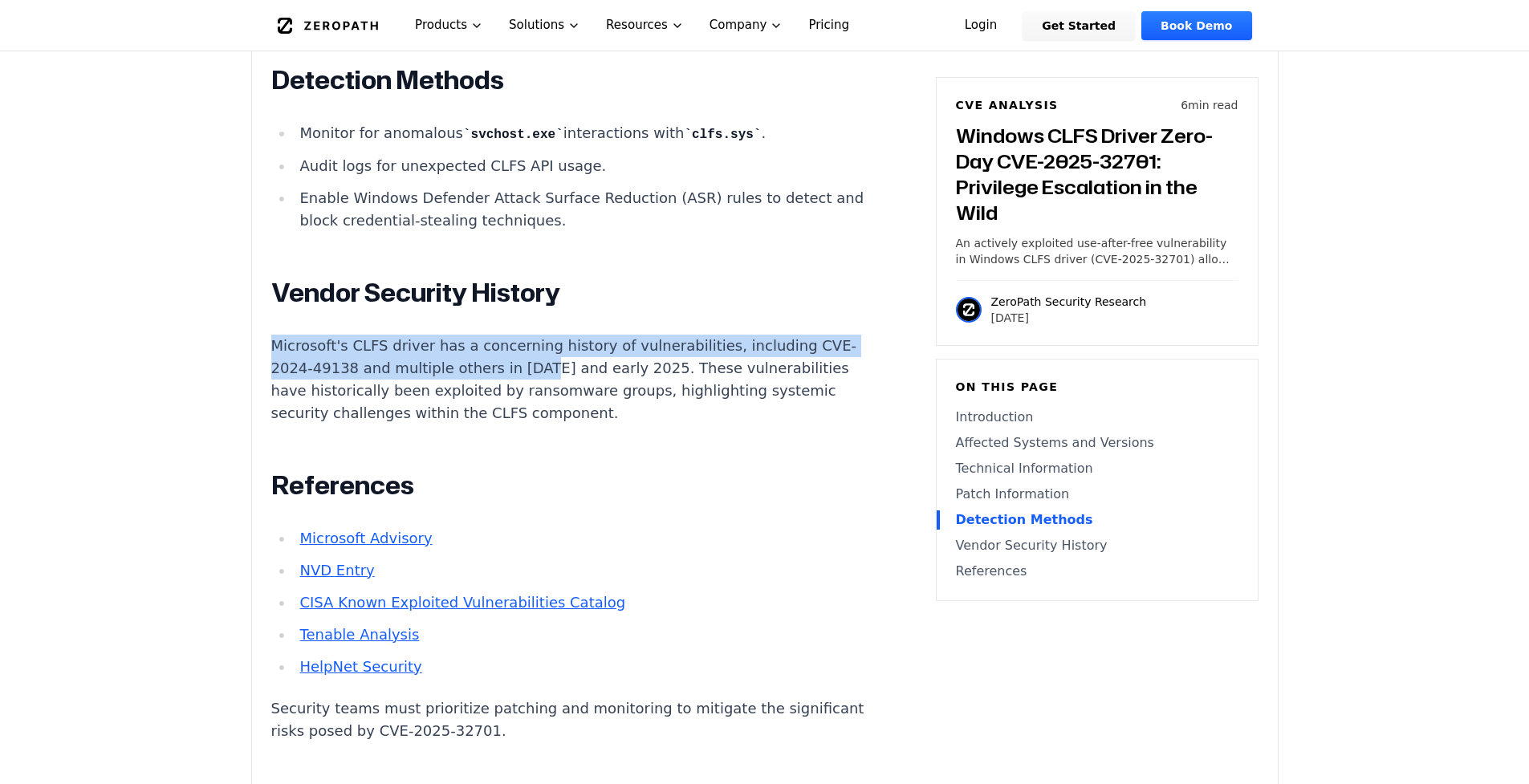
drag, startPoint x: 275, startPoint y: 427, endPoint x: 527, endPoint y: 458, distance: 253.9
click at [527, 425] on p "Microsoft's CLFS driver has a concerning history of vulnerabilities, including …" at bounding box center [569, 379] width 597 height 90
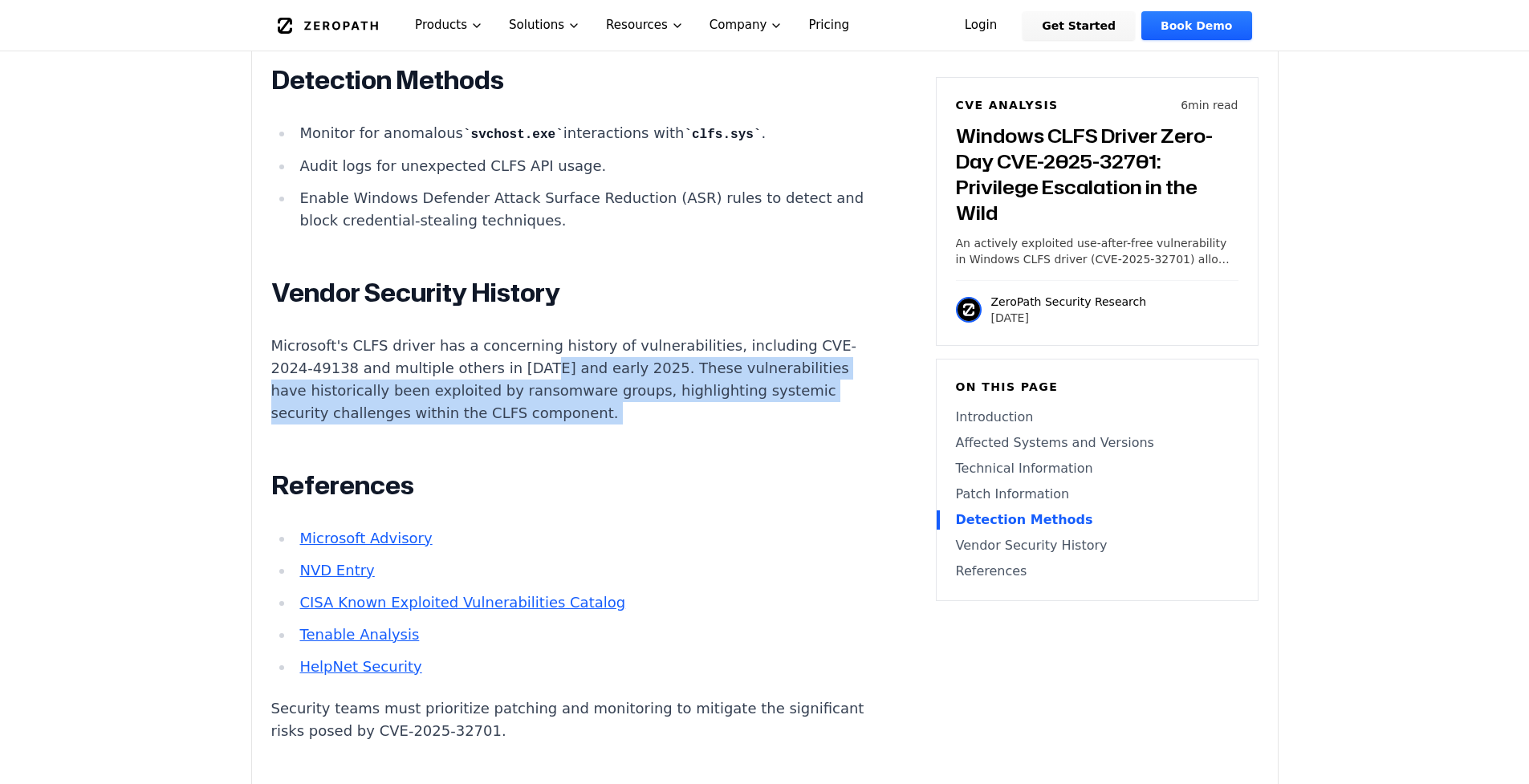
drag, startPoint x: 527, startPoint y: 458, endPoint x: 583, endPoint y: 502, distance: 71.2
click at [583, 425] on p "Microsoft's CLFS driver has a concerning history of vulnerabilities, including …" at bounding box center [569, 379] width 597 height 90
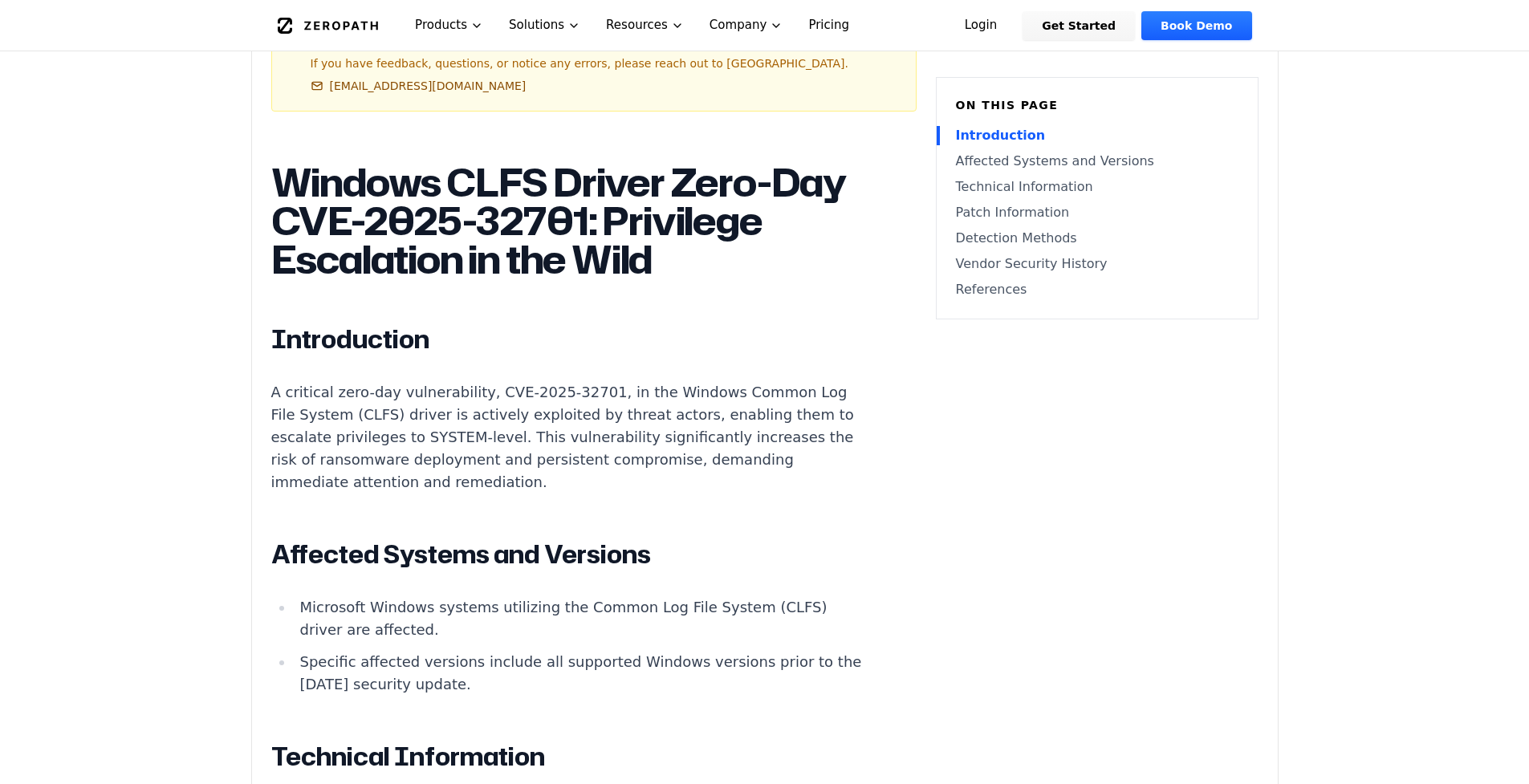
scroll to position [819, 0]
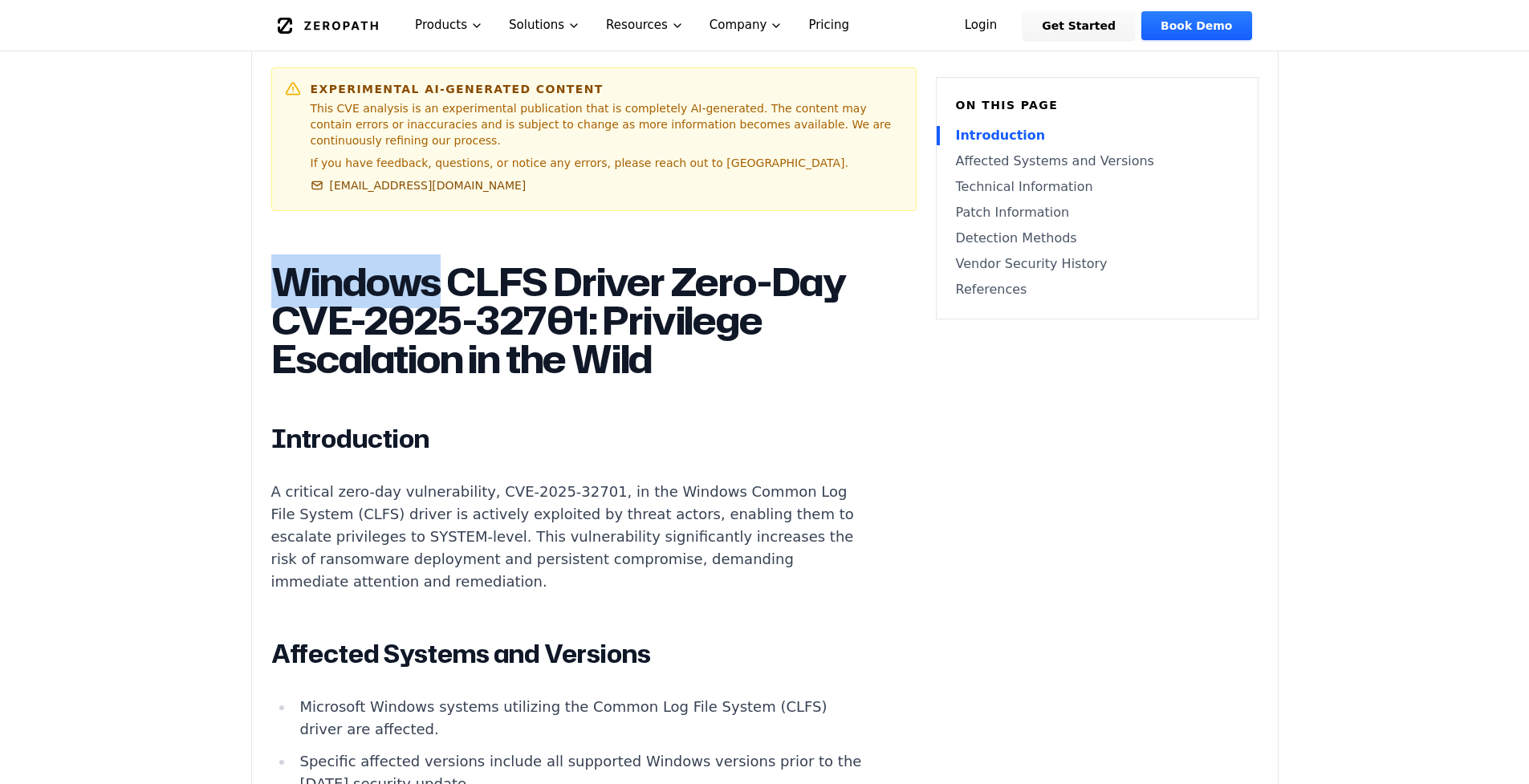
drag, startPoint x: 282, startPoint y: 286, endPoint x: 436, endPoint y: 301, distance: 154.7
click at [436, 301] on h1 "Windows CLFS Driver Zero-Day CVE-2025-32701: Privilege Escalation in the Wild" at bounding box center [569, 320] width 597 height 116
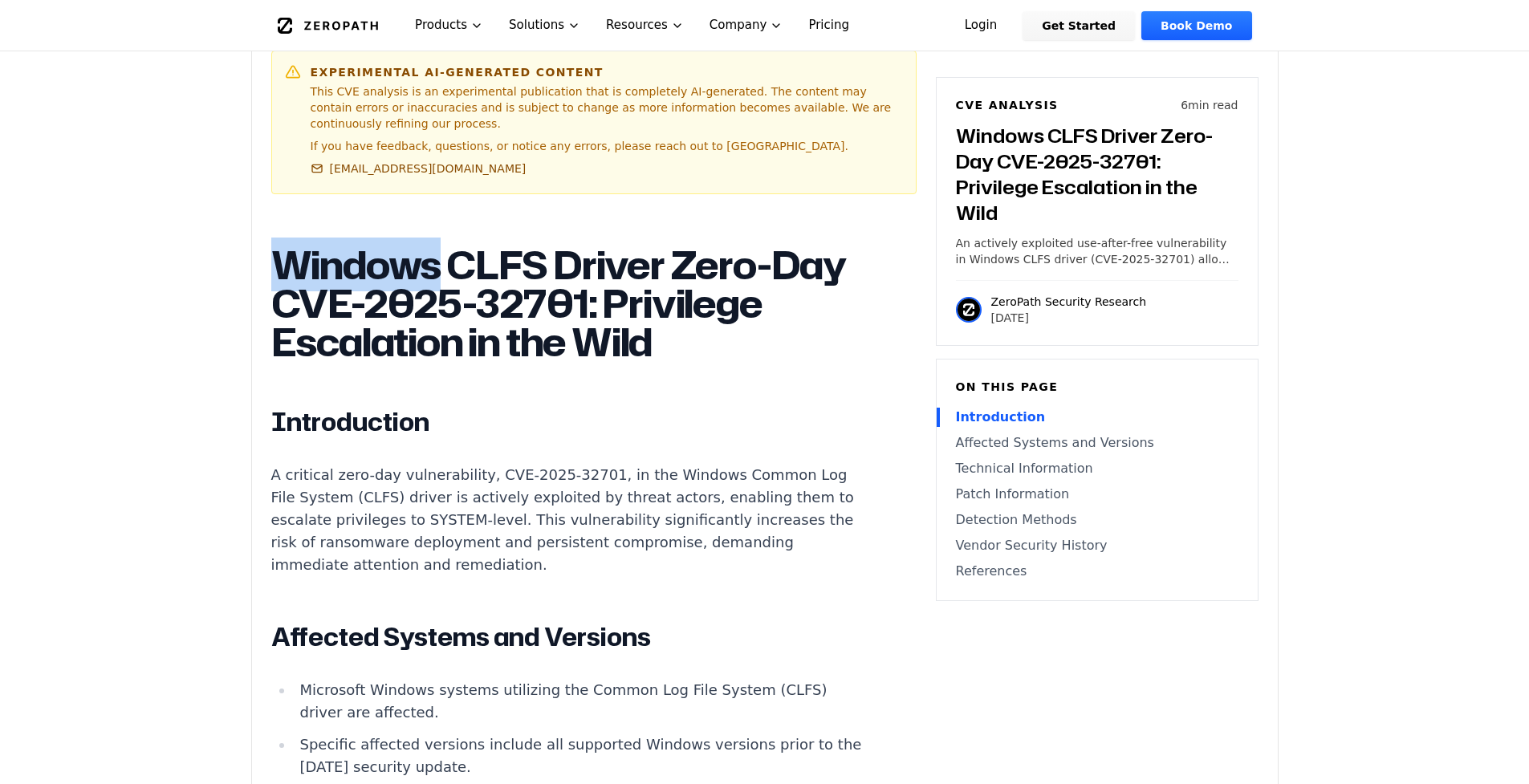
scroll to position [867, 0]
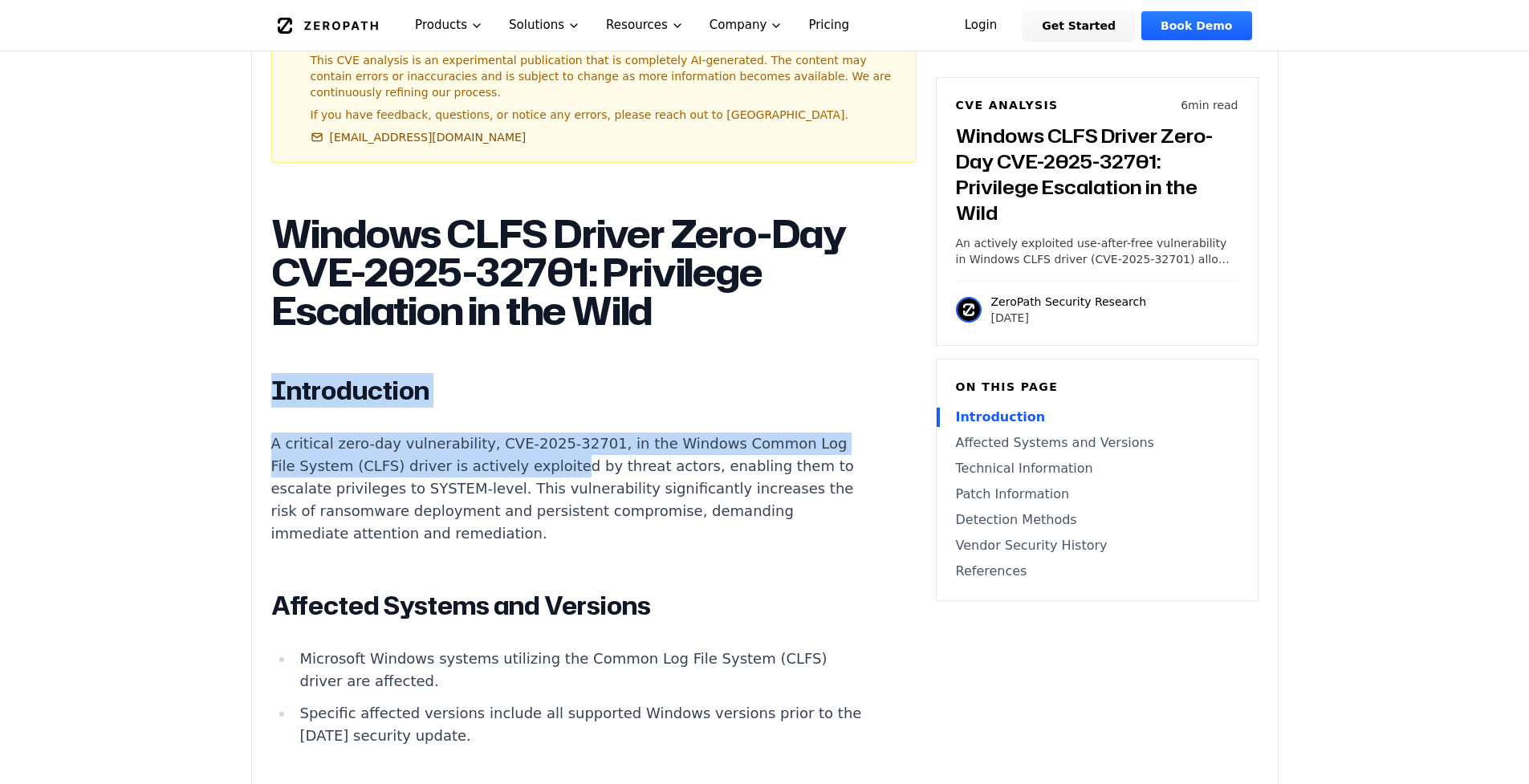
drag, startPoint x: 257, startPoint y: 440, endPoint x: 552, endPoint y: 496, distance: 300.3
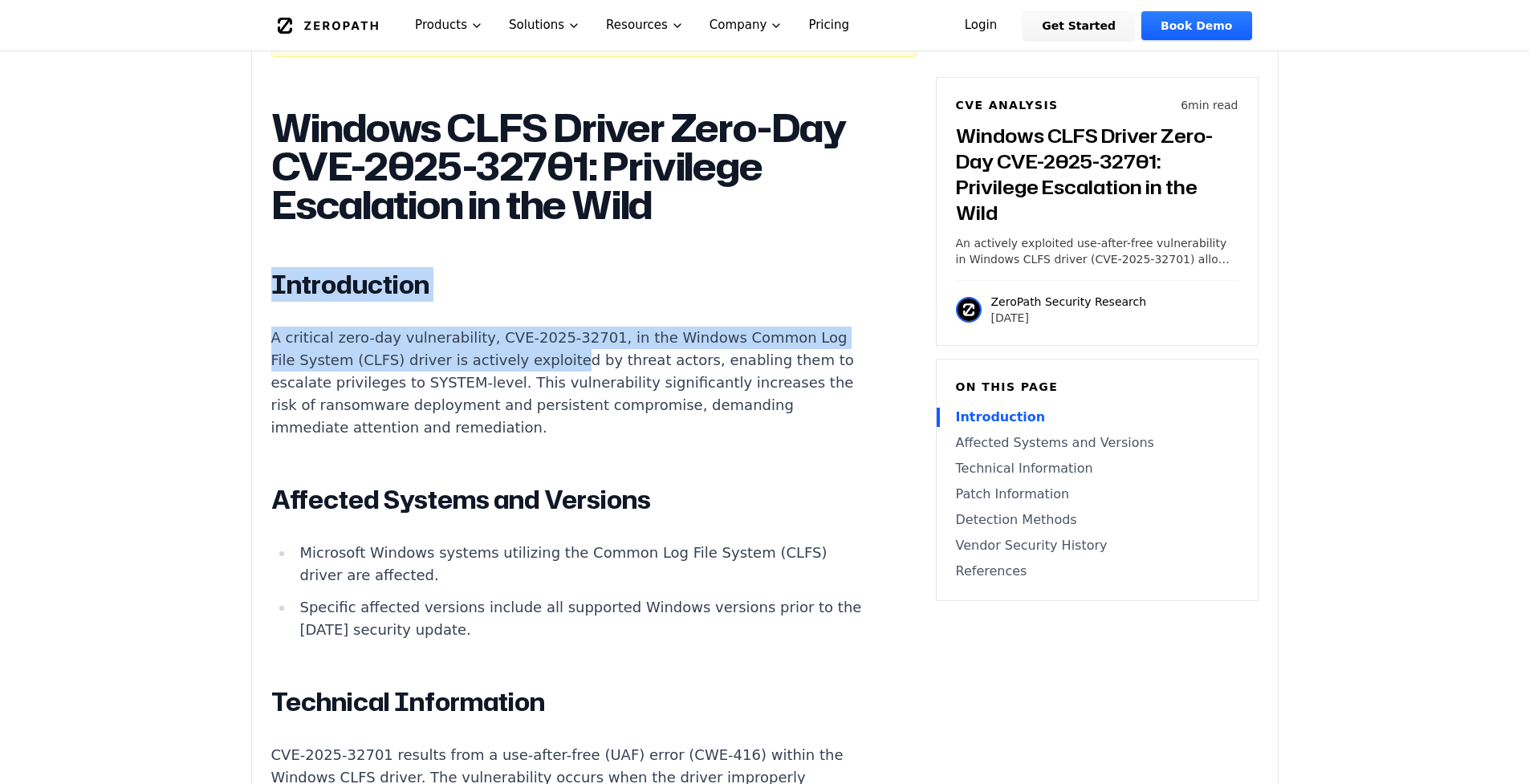
scroll to position [975, 0]
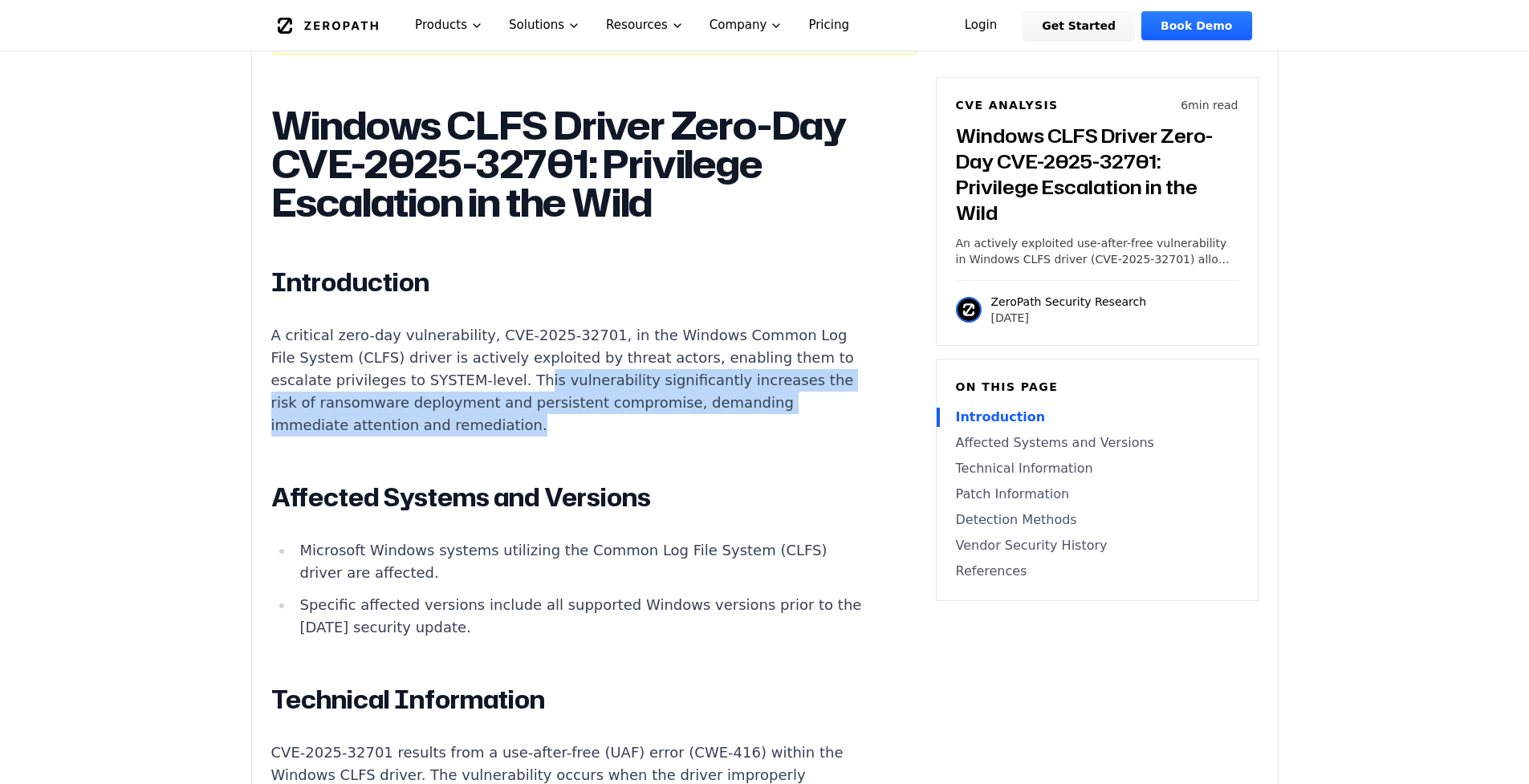
drag, startPoint x: 517, startPoint y: 425, endPoint x: 526, endPoint y: 458, distance: 34.2
click at [526, 436] on p "A critical zero-day vulnerability, CVE-2025-32701, in the Windows Common Log Fi…" at bounding box center [569, 380] width 597 height 112
drag, startPoint x: 526, startPoint y: 458, endPoint x: 511, endPoint y: 423, distance: 38.1
click at [511, 423] on p "A critical zero-day vulnerability, CVE-2025-32701, in the Windows Common Log Fi…" at bounding box center [569, 380] width 597 height 112
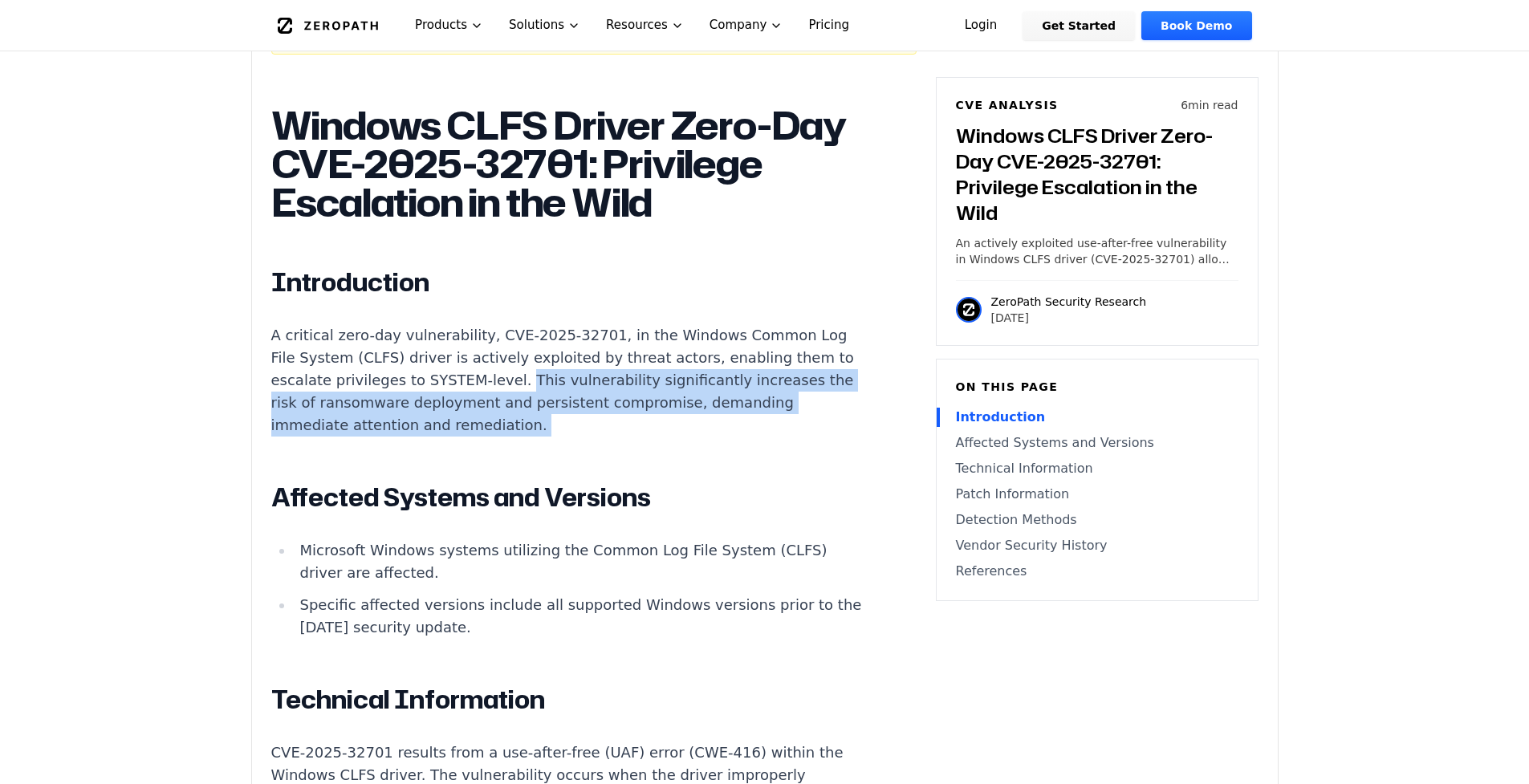
click at [511, 423] on p "A critical zero-day vulnerability, CVE-2025-32701, in the Windows Common Log Fi…" at bounding box center [569, 380] width 597 height 112
drag, startPoint x: 511, startPoint y: 423, endPoint x: 514, endPoint y: 457, distance: 34.1
click at [514, 436] on p "A critical zero-day vulnerability, CVE-2025-32701, in the Windows Common Log Fi…" at bounding box center [569, 380] width 597 height 112
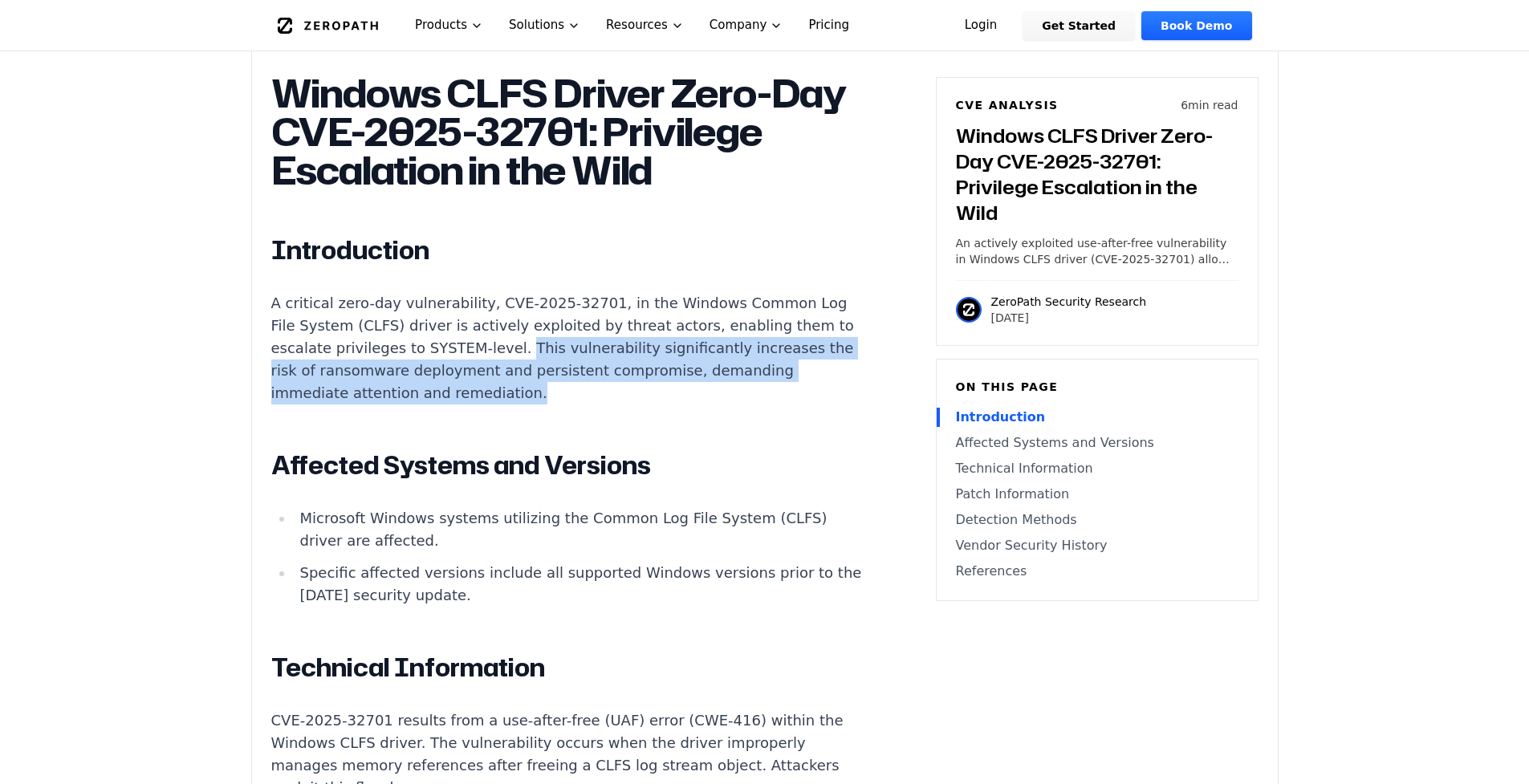
scroll to position [1047, 0]
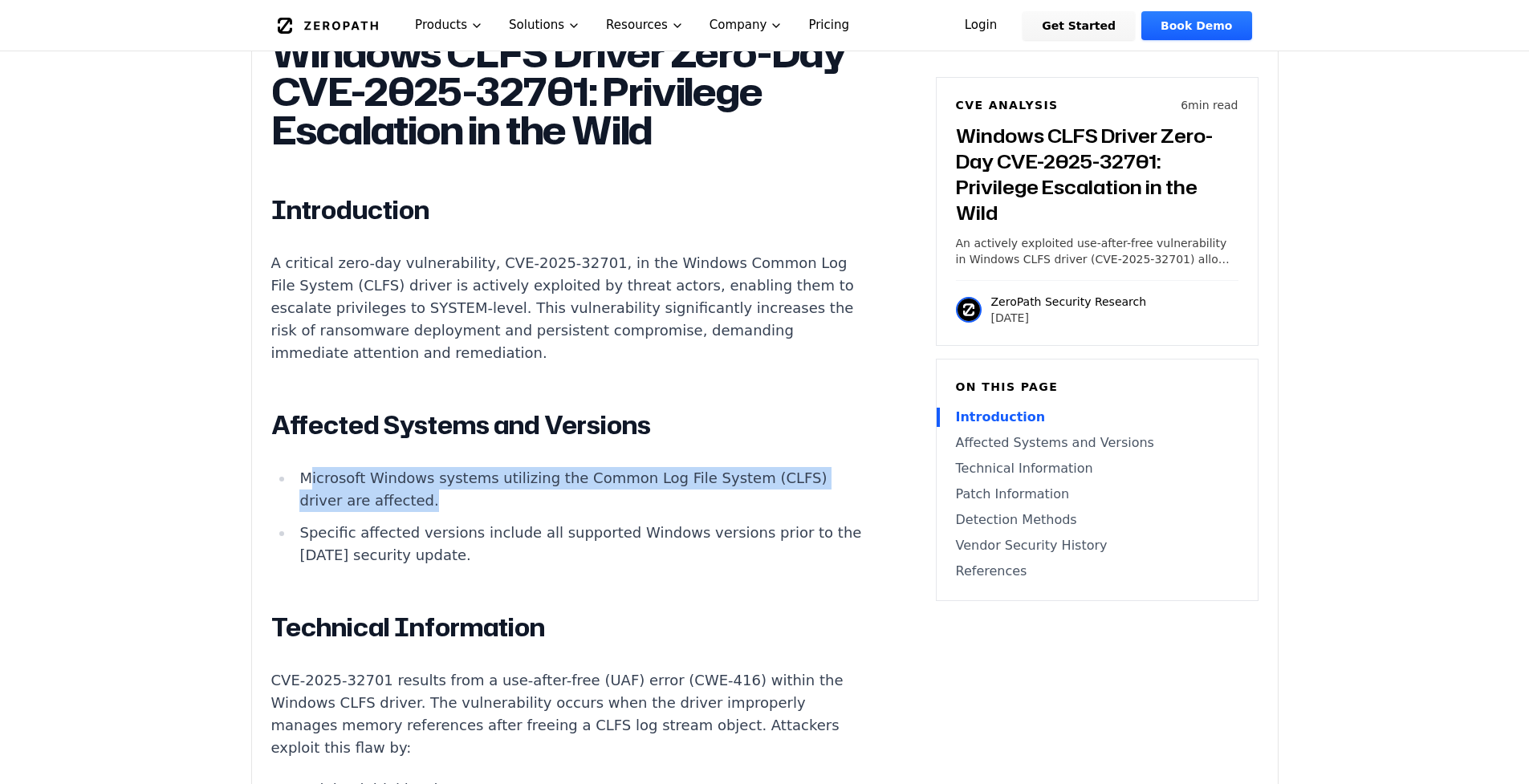
drag, startPoint x: 307, startPoint y: 515, endPoint x: 466, endPoint y: 543, distance: 161.4
click at [466, 512] on li "Microsoft Windows systems utilizing the Common Log File System (CLFS) driver ar…" at bounding box center [581, 490] width 574 height 45
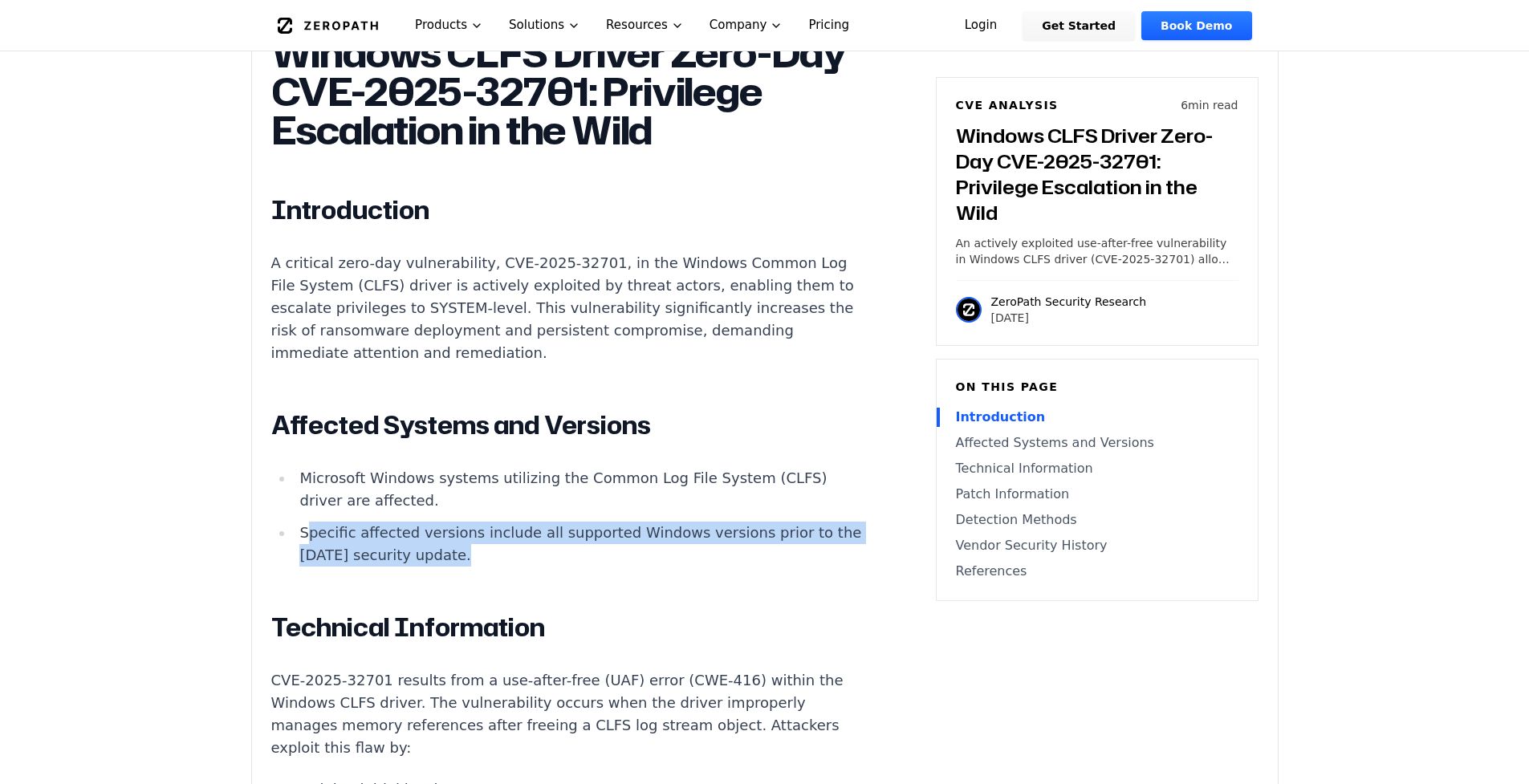
drag, startPoint x: 304, startPoint y: 572, endPoint x: 484, endPoint y: 591, distance: 181.0
click at [484, 566] on li "Specific affected versions include all supported Windows versions prior to the …" at bounding box center [581, 544] width 574 height 45
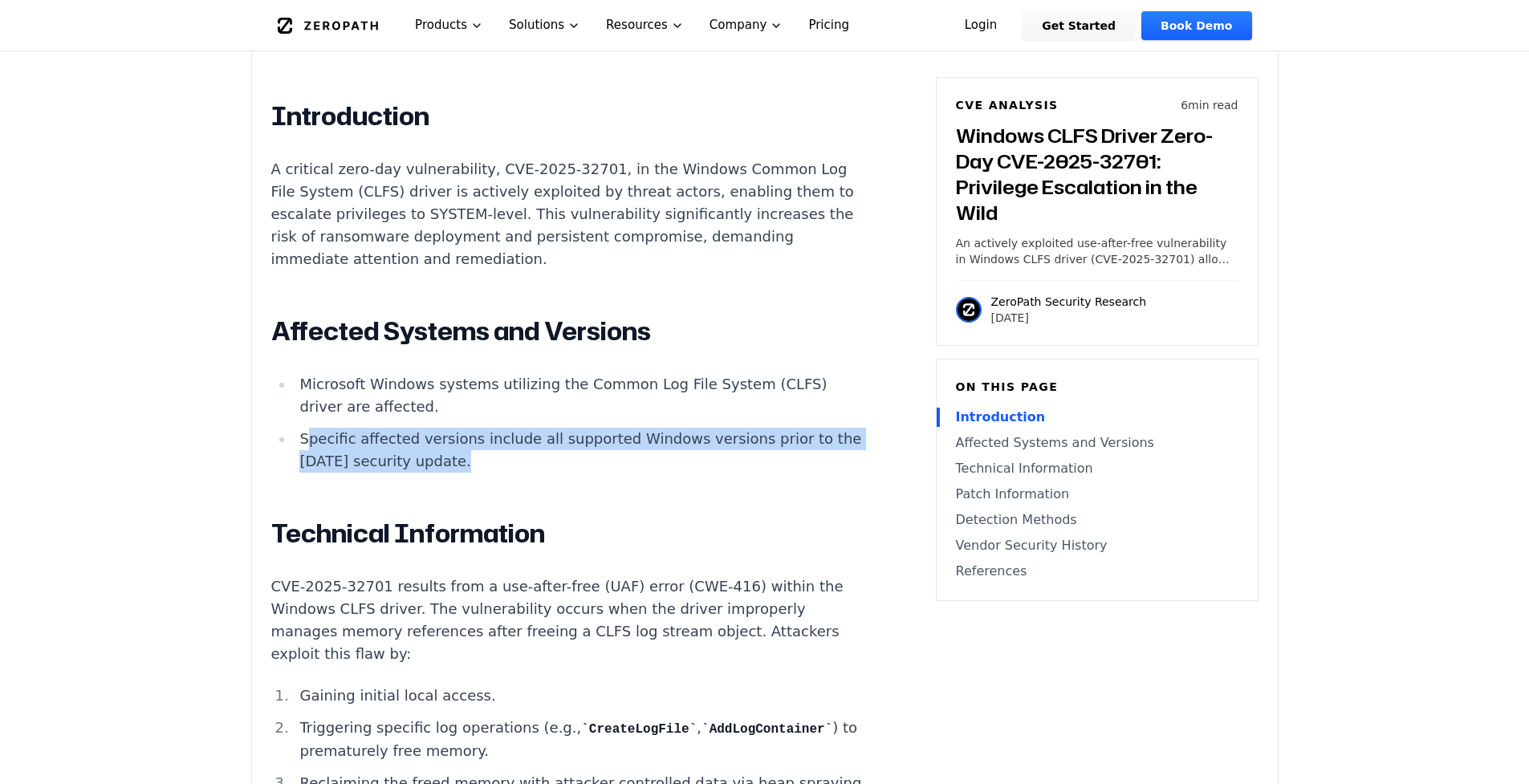
scroll to position [1143, 0]
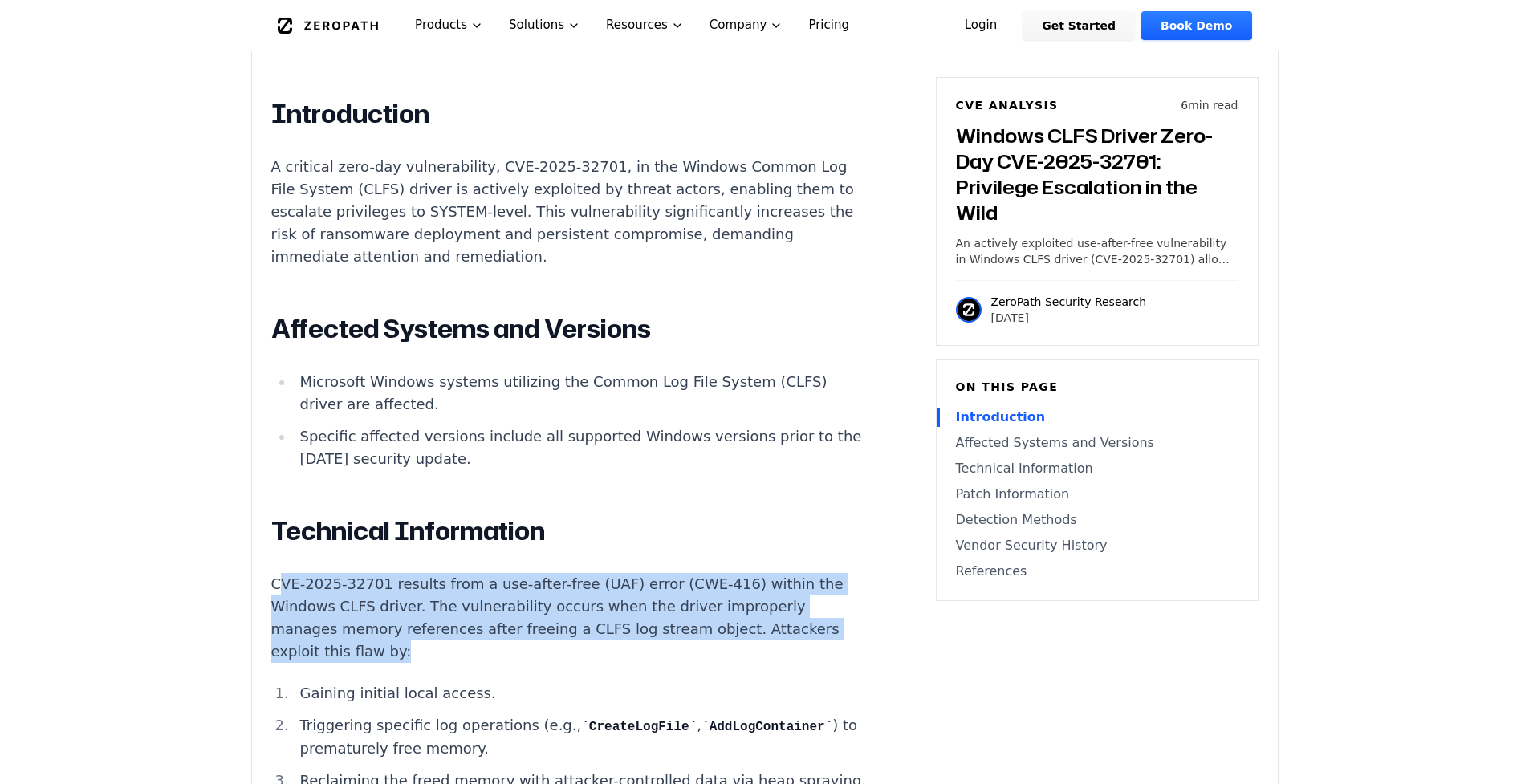
drag, startPoint x: 277, startPoint y: 621, endPoint x: 657, endPoint y: 696, distance: 387.3
click at [657, 662] on p "CVE-2025-32701 results from a use-after-free (UAF) error (CWE-416) within the W…" at bounding box center [569, 617] width 597 height 90
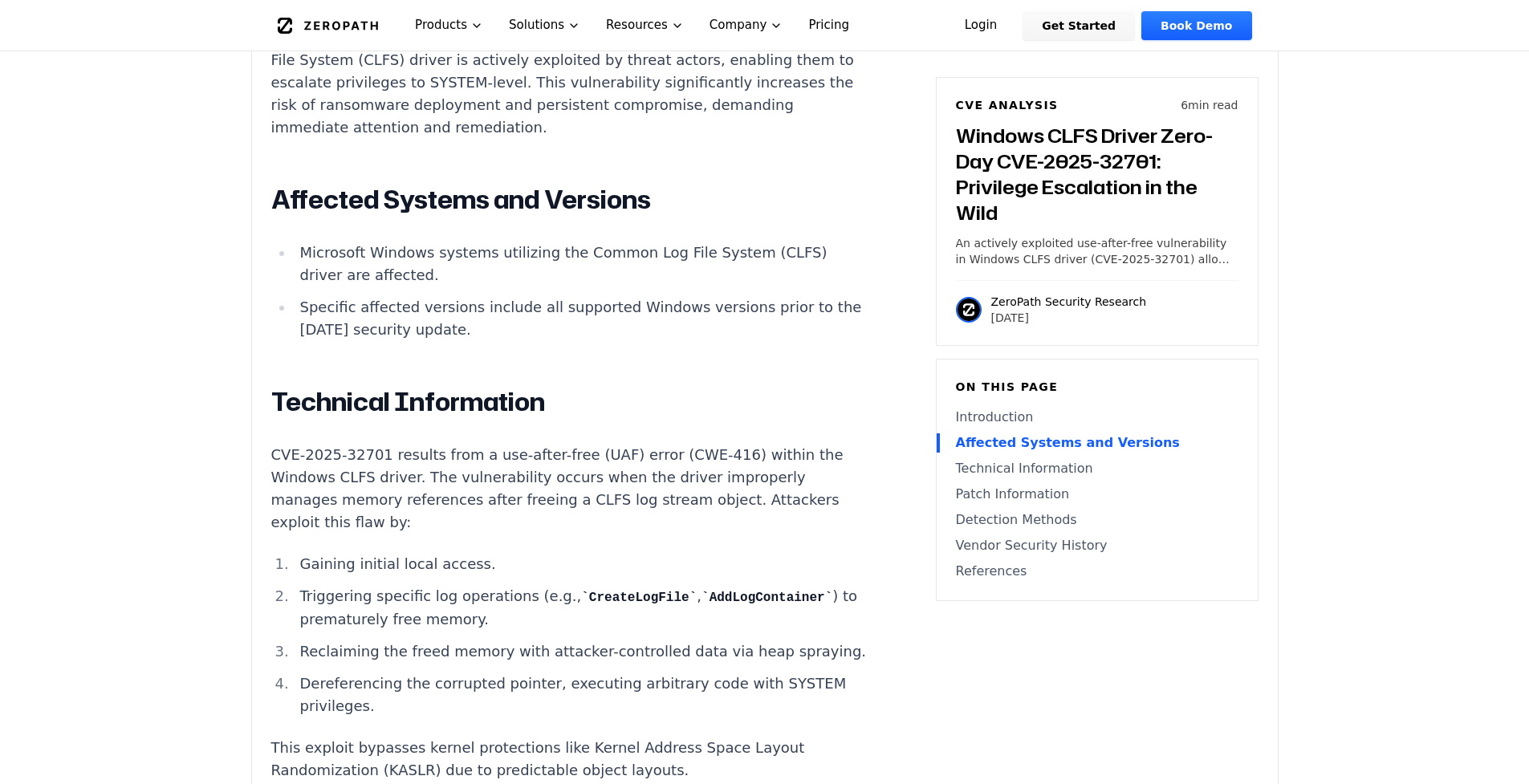
scroll to position [1240, 0]
